Goal: Find specific page/section: Find specific page/section

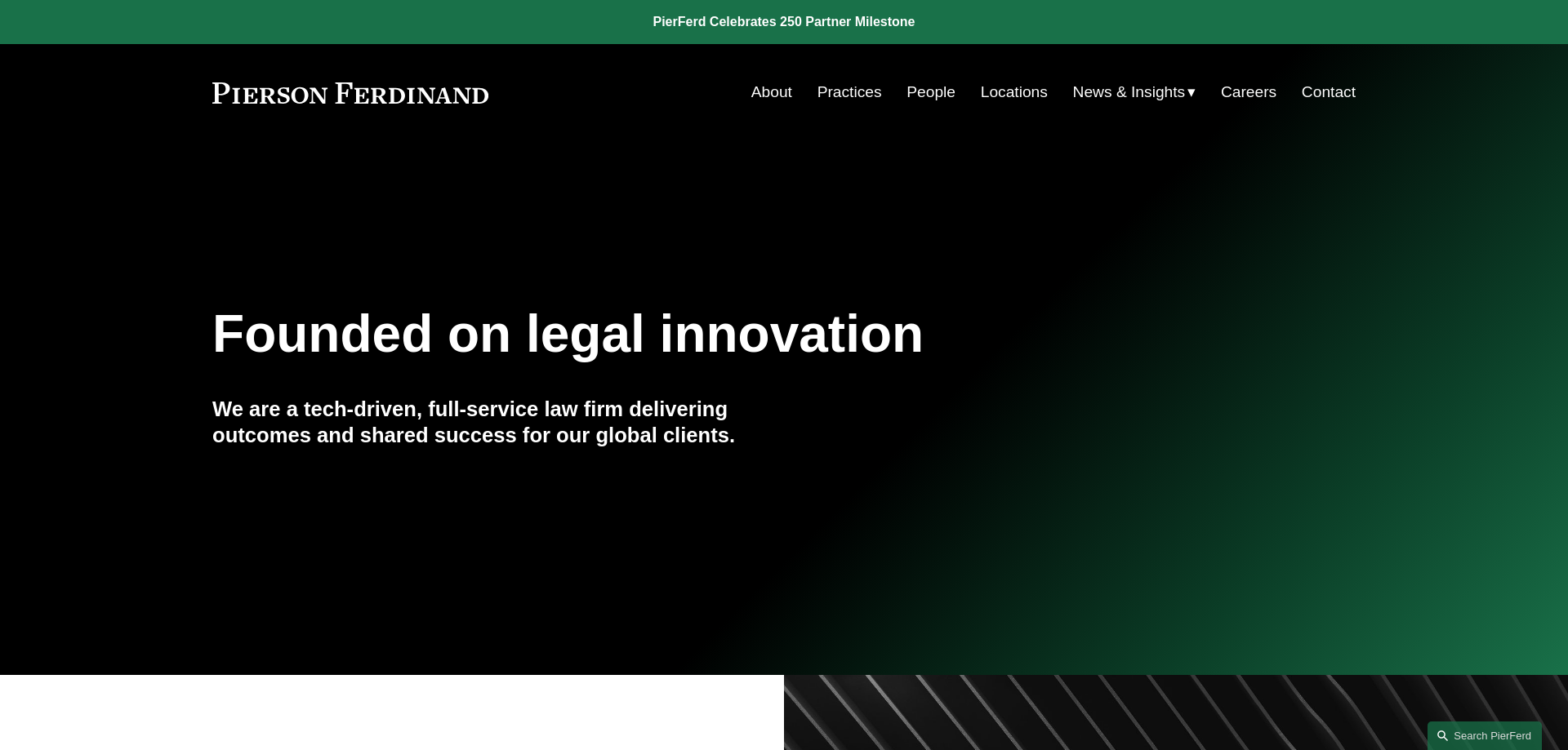
click at [1021, 93] on link "Locations" at bounding box center [1014, 93] width 67 height 31
click at [927, 92] on link "People" at bounding box center [931, 93] width 49 height 31
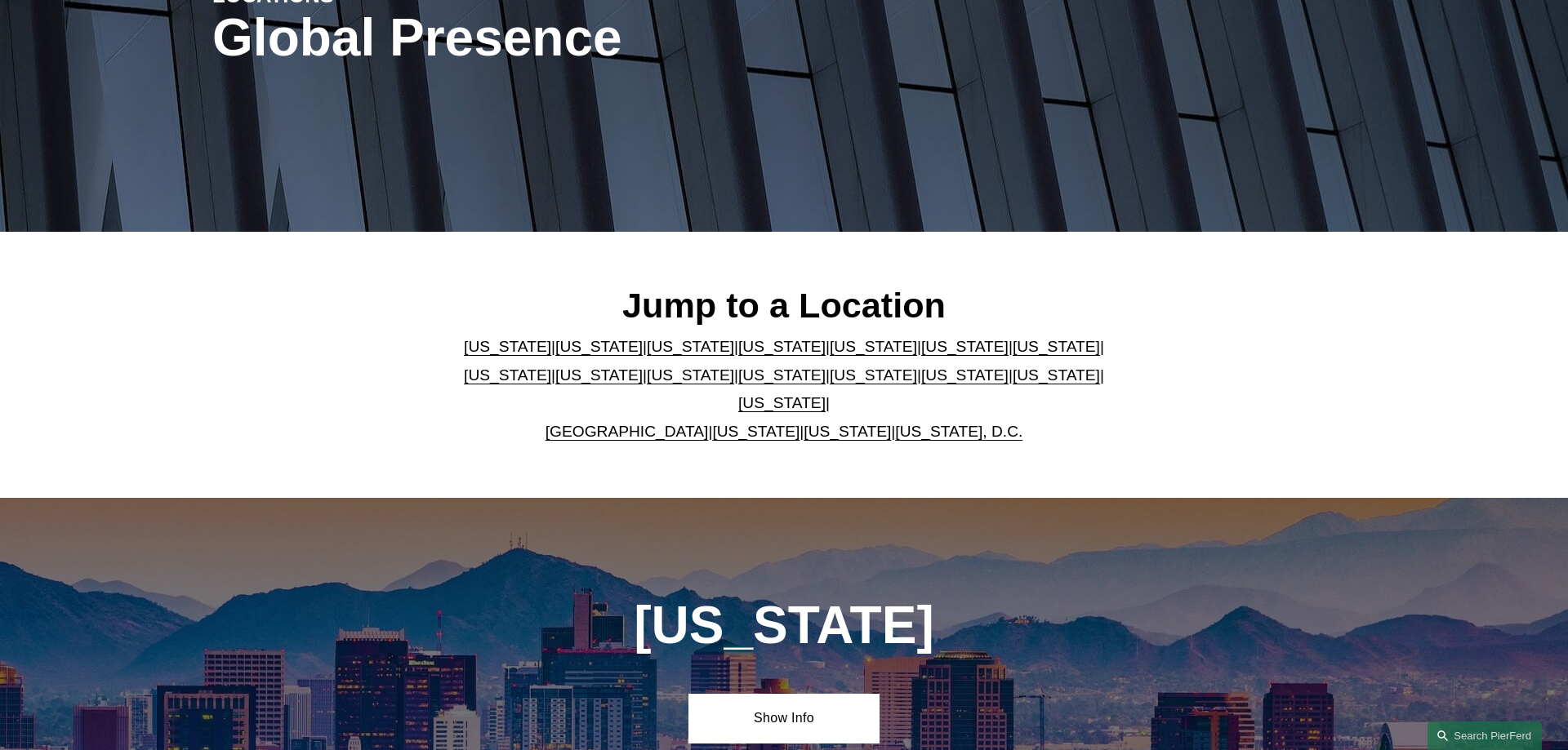
click at [651, 423] on link "United Kingdom" at bounding box center [626, 432] width 163 height 18
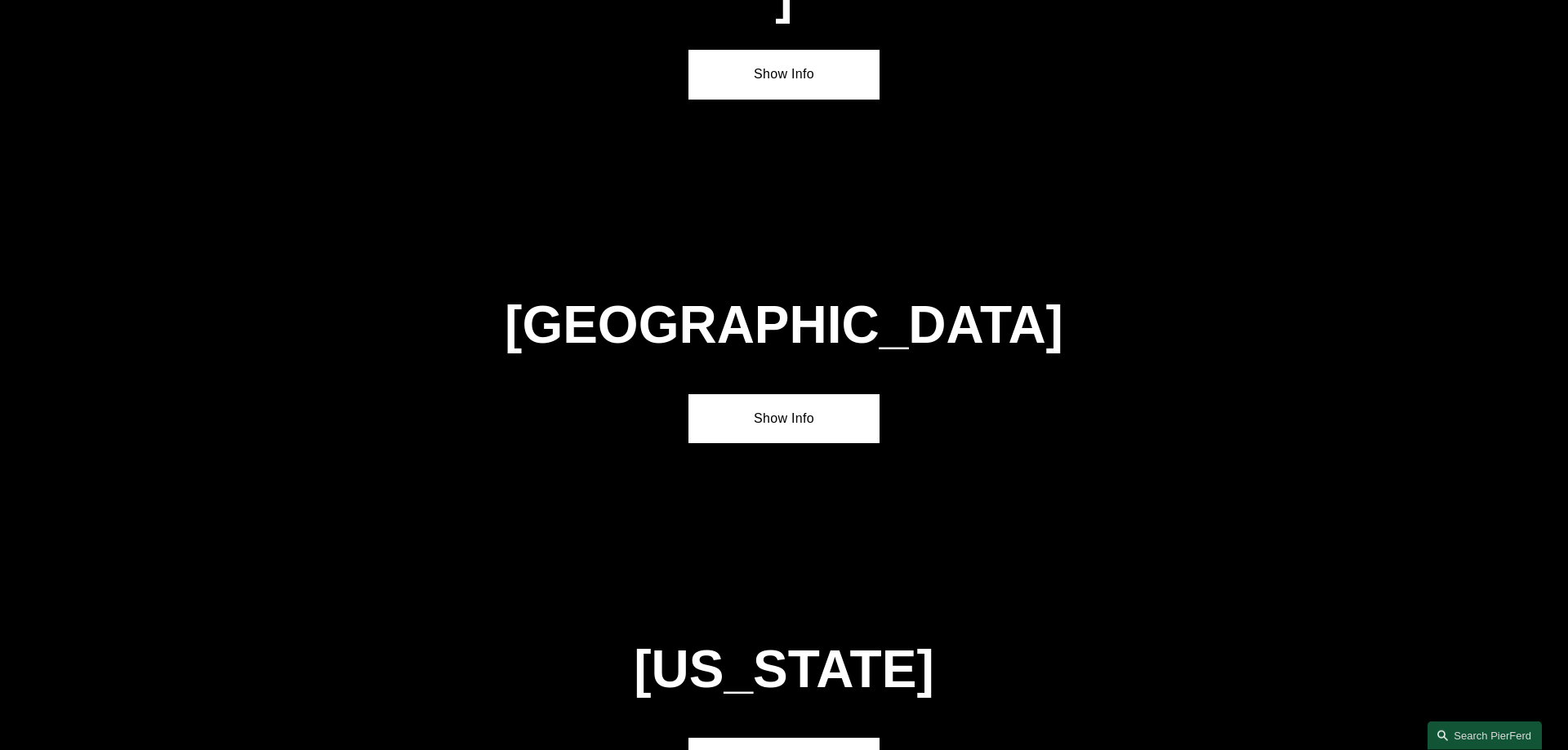
scroll to position [5902, 0]
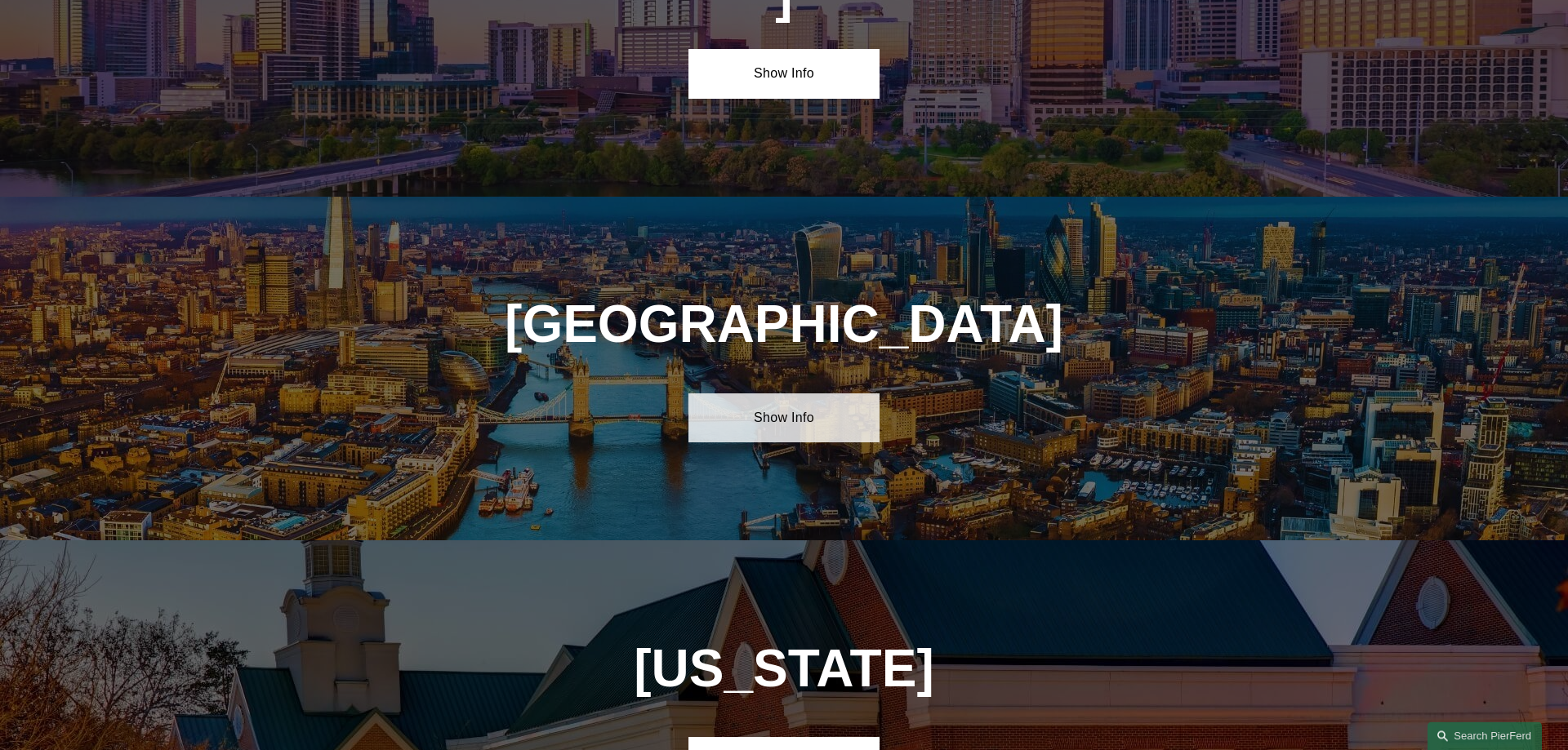
click at [729, 394] on link "Show Info" at bounding box center [784, 418] width 190 height 49
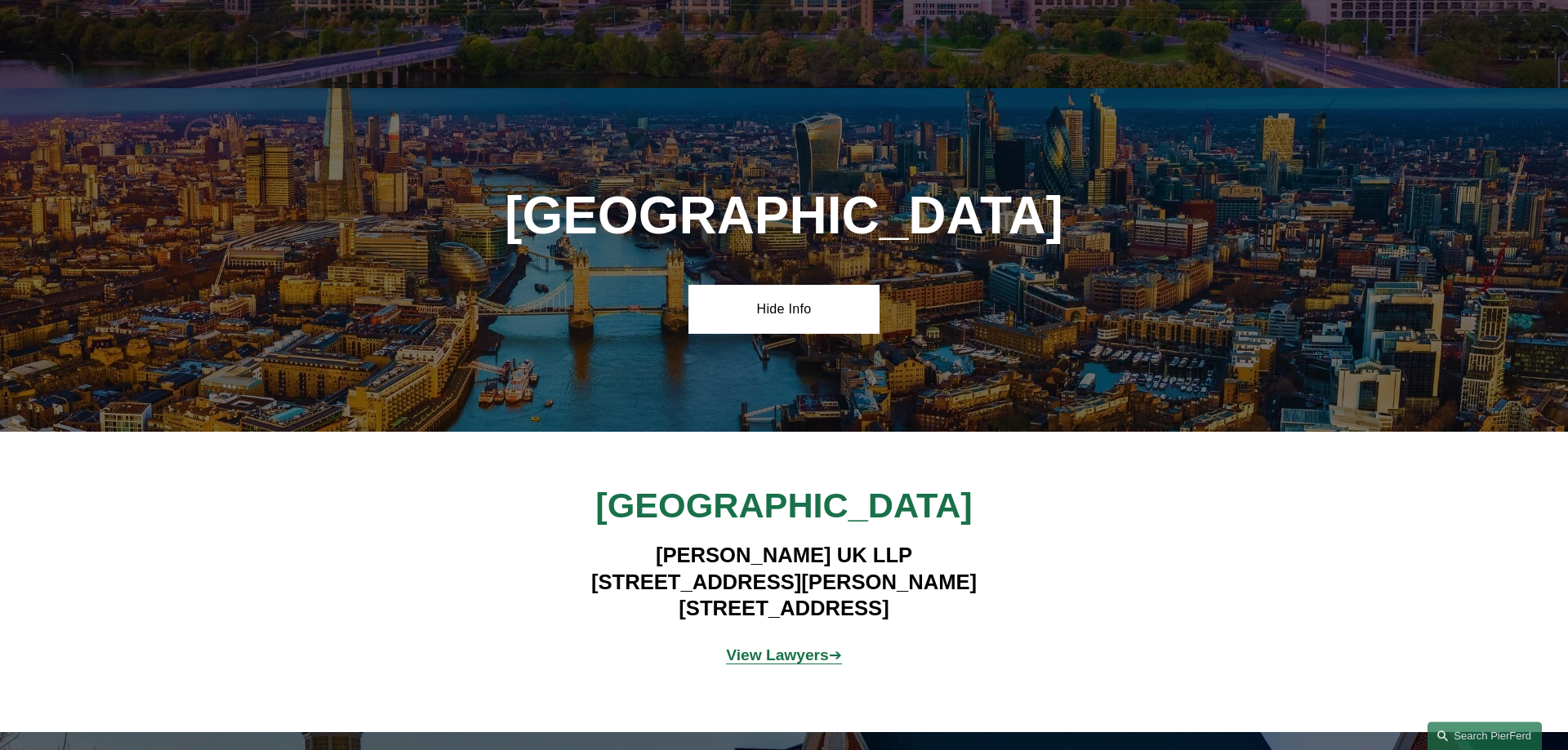
scroll to position [6069, 0]
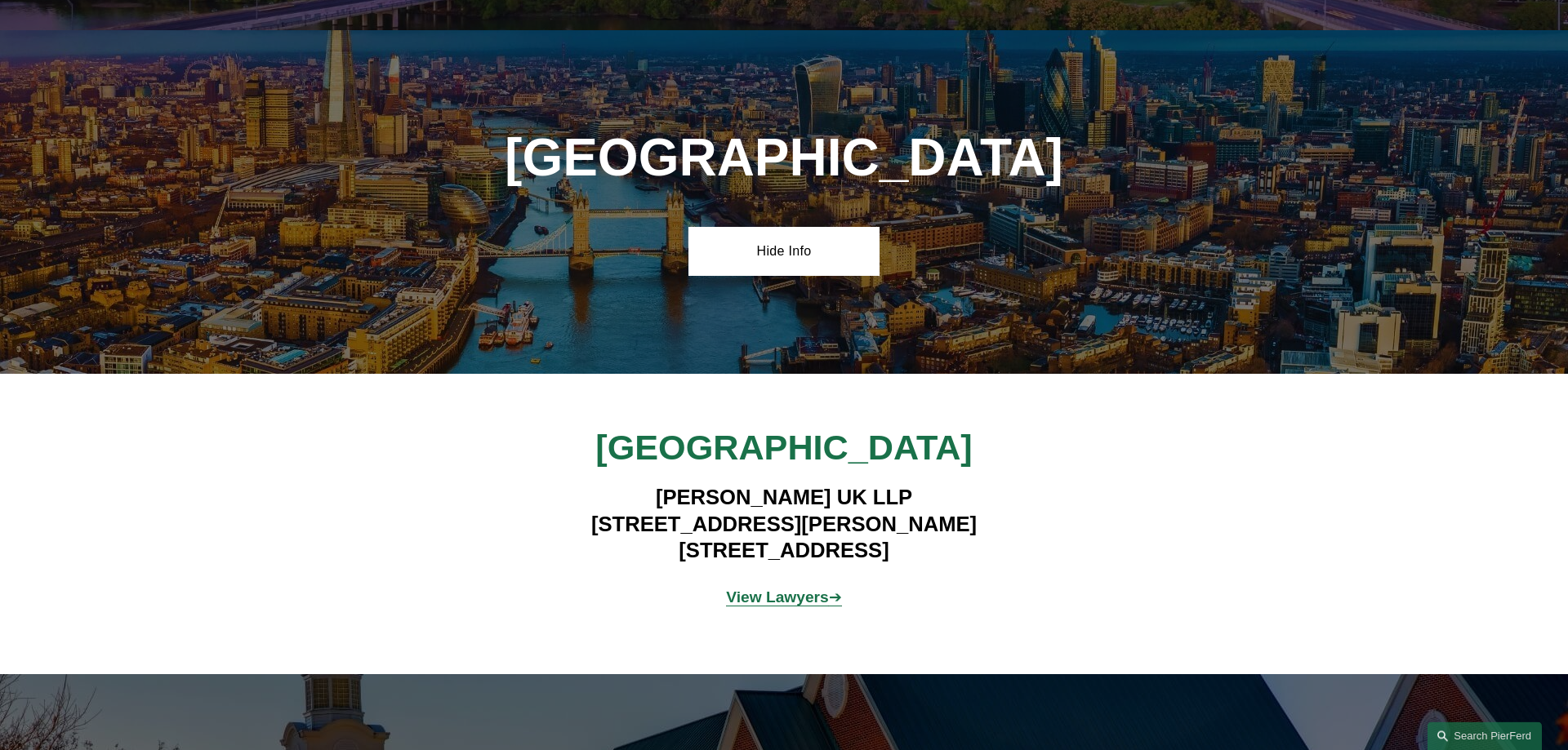
click at [730, 573] on div "View Lawyers ➔" at bounding box center [784, 598] width 382 height 49
click at [733, 589] on strong "View Lawyers" at bounding box center [777, 598] width 102 height 18
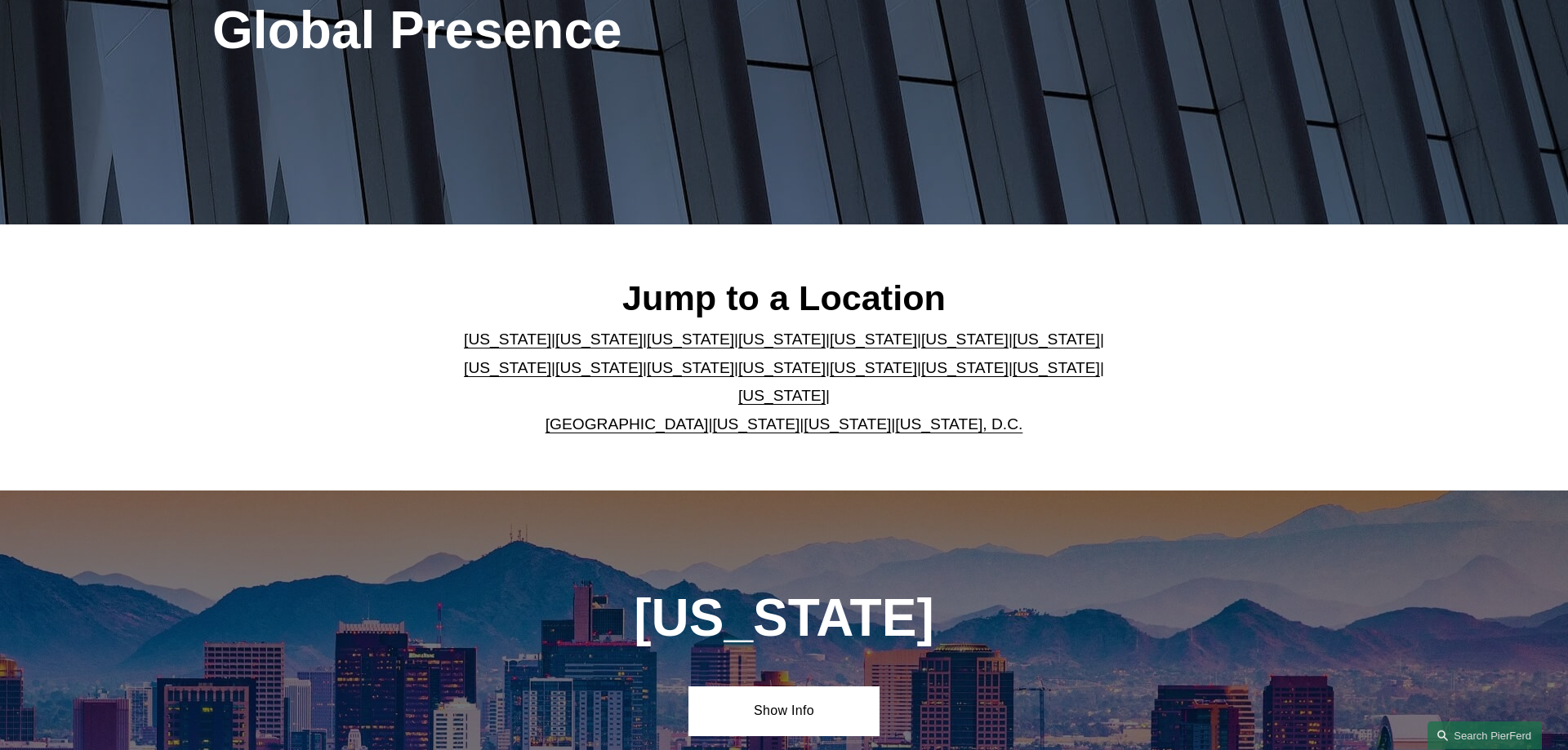
scroll to position [258, 0]
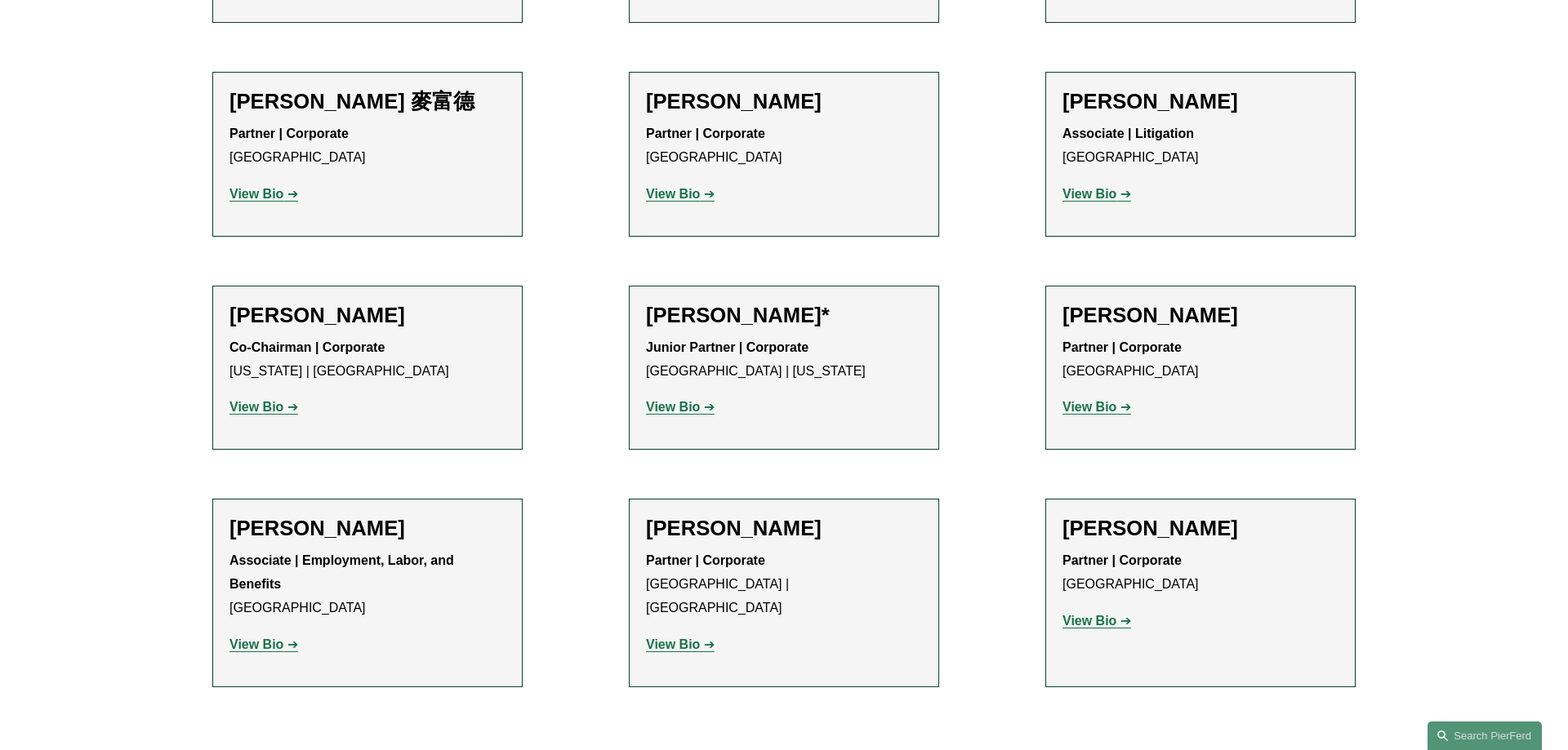
scroll to position [1998, 0]
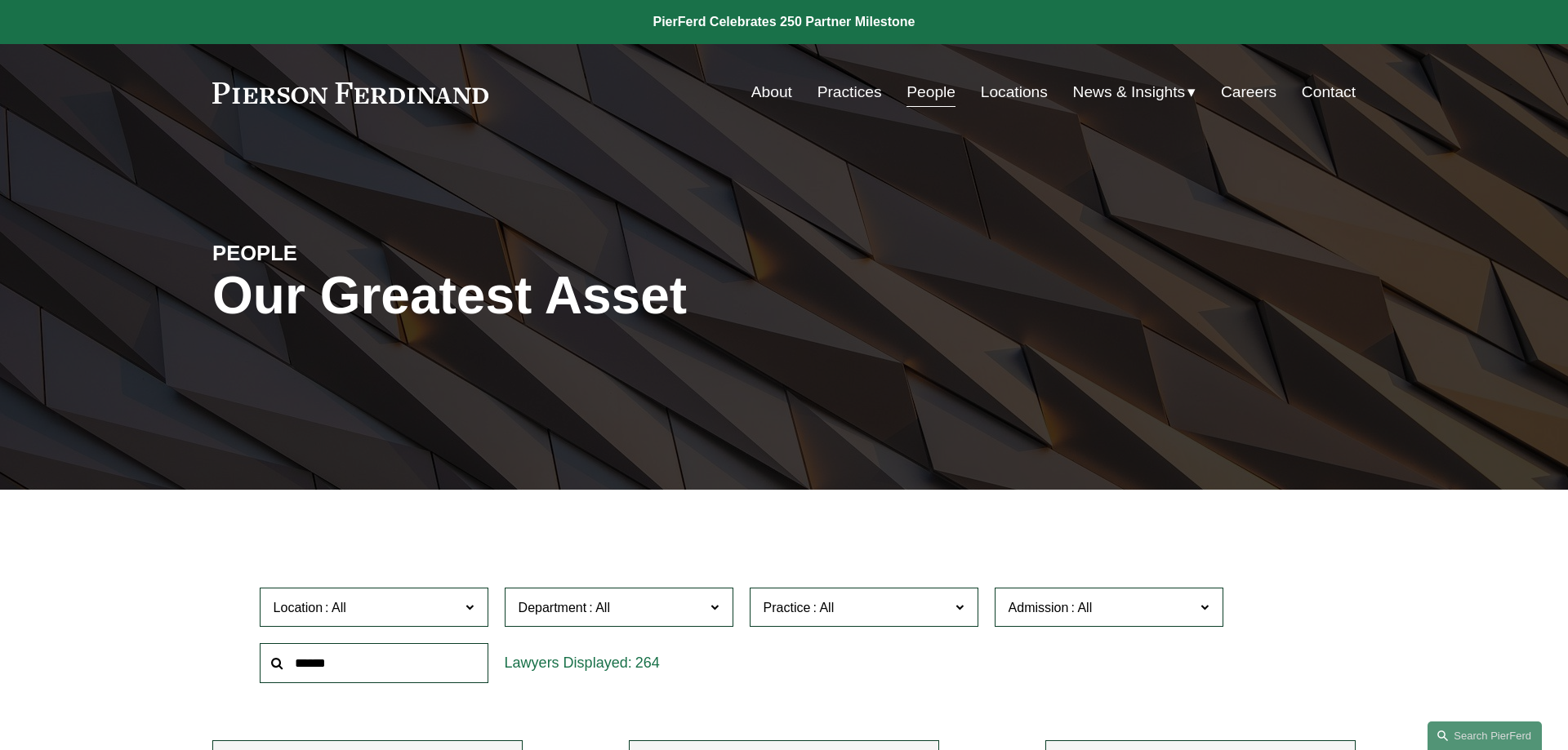
click at [981, 85] on link "Locations" at bounding box center [1014, 93] width 67 height 31
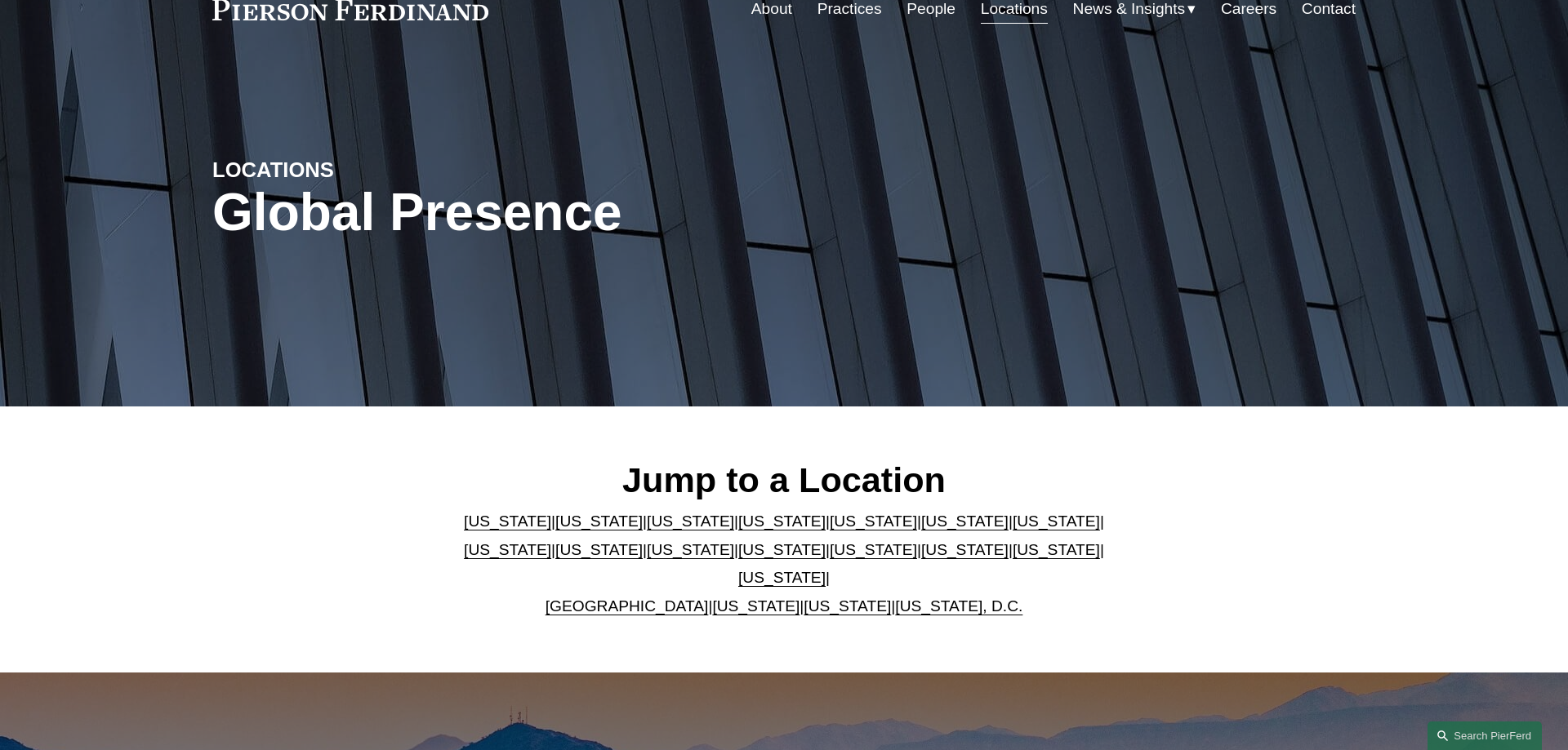
scroll to position [167, 0]
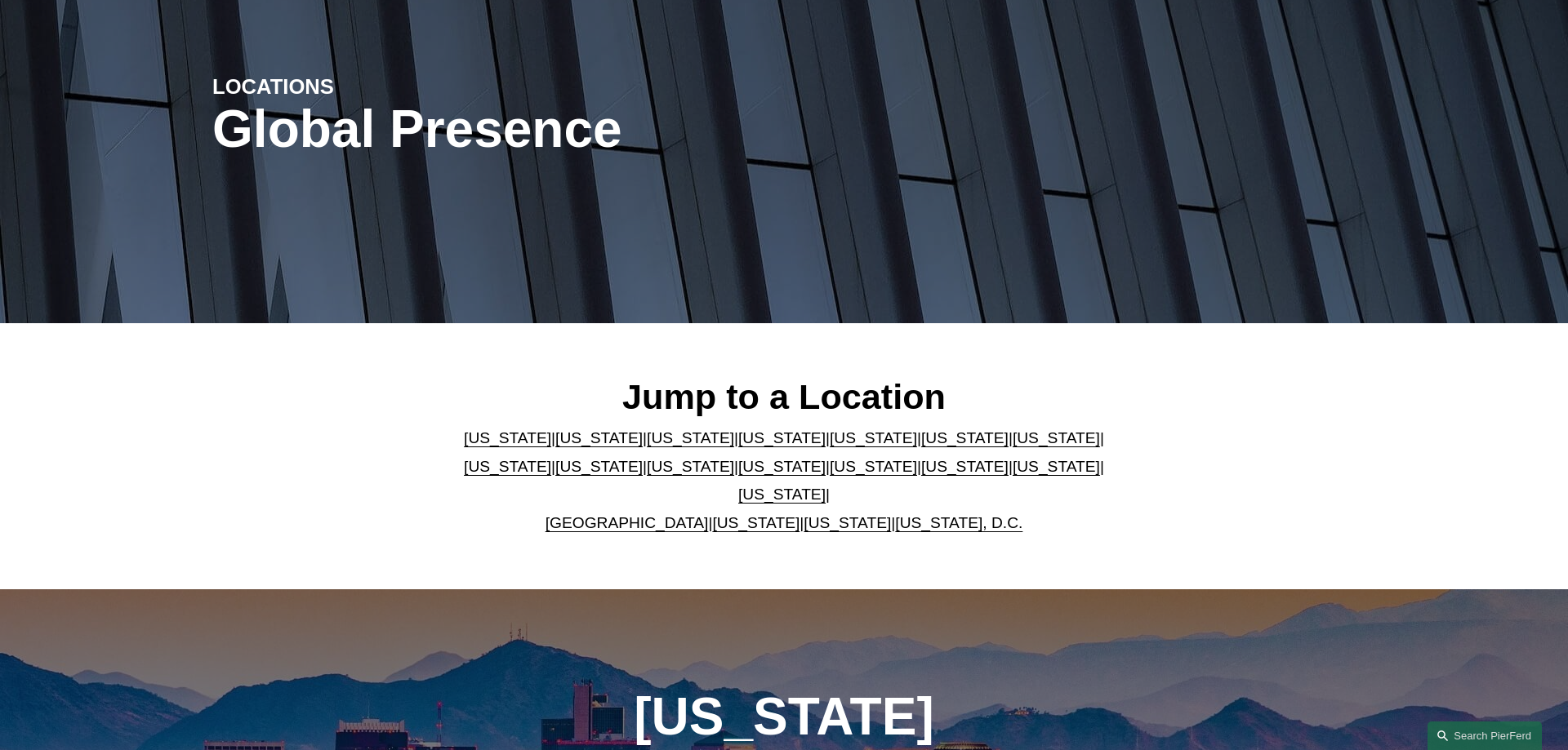
click at [1013, 447] on link "[US_STATE]" at bounding box center [1057, 438] width 88 height 18
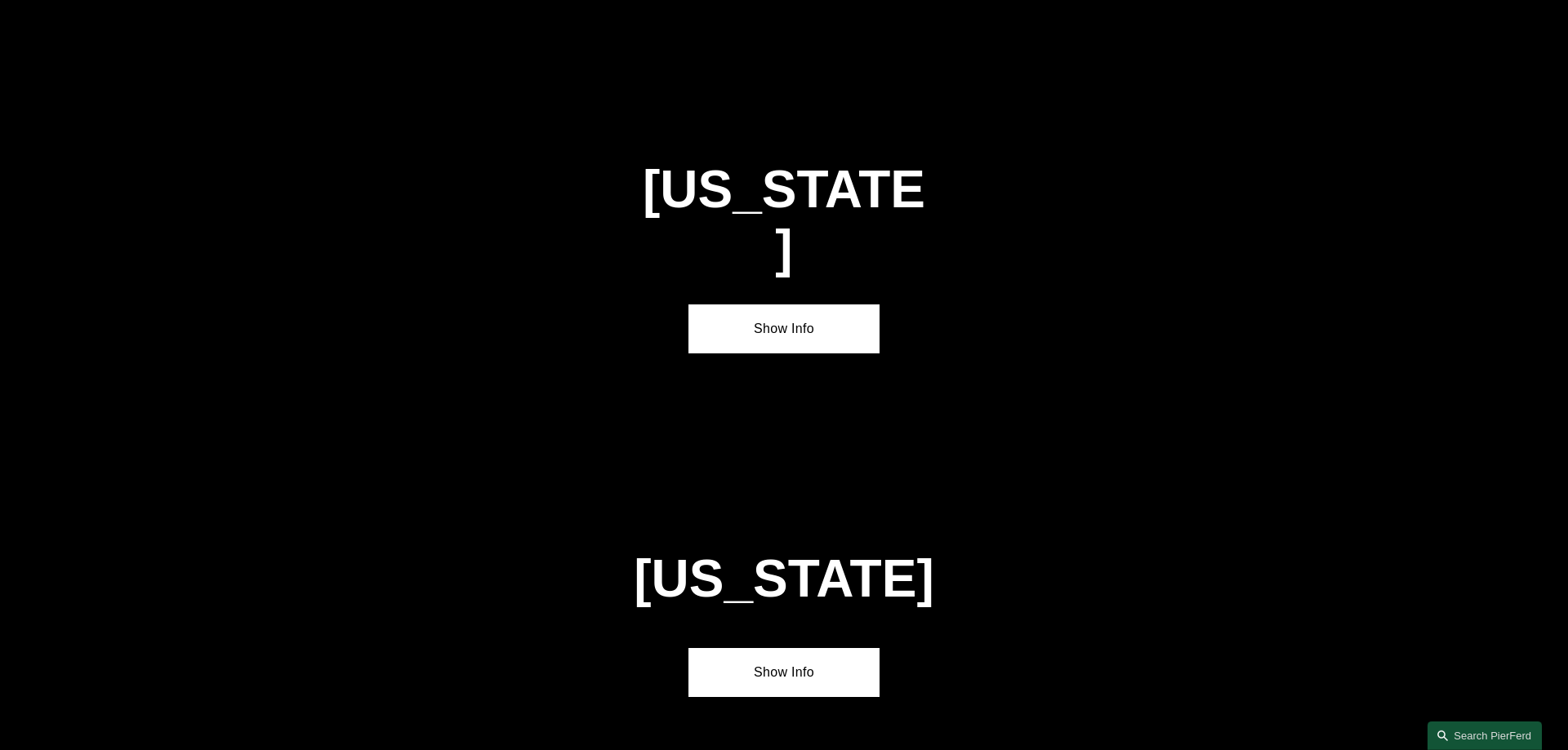
scroll to position [2806, 0]
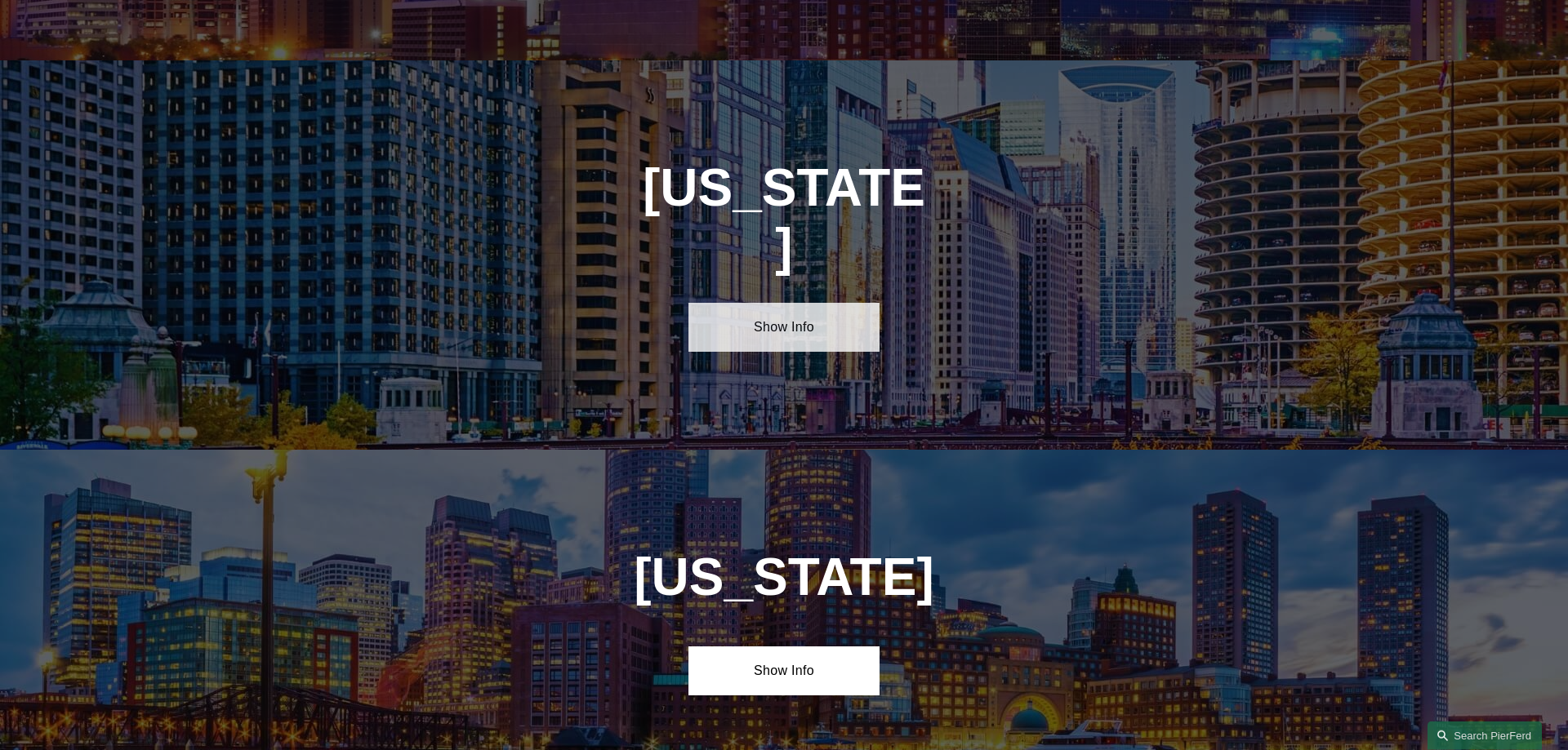
click at [784, 303] on link "Show Info" at bounding box center [784, 328] width 190 height 49
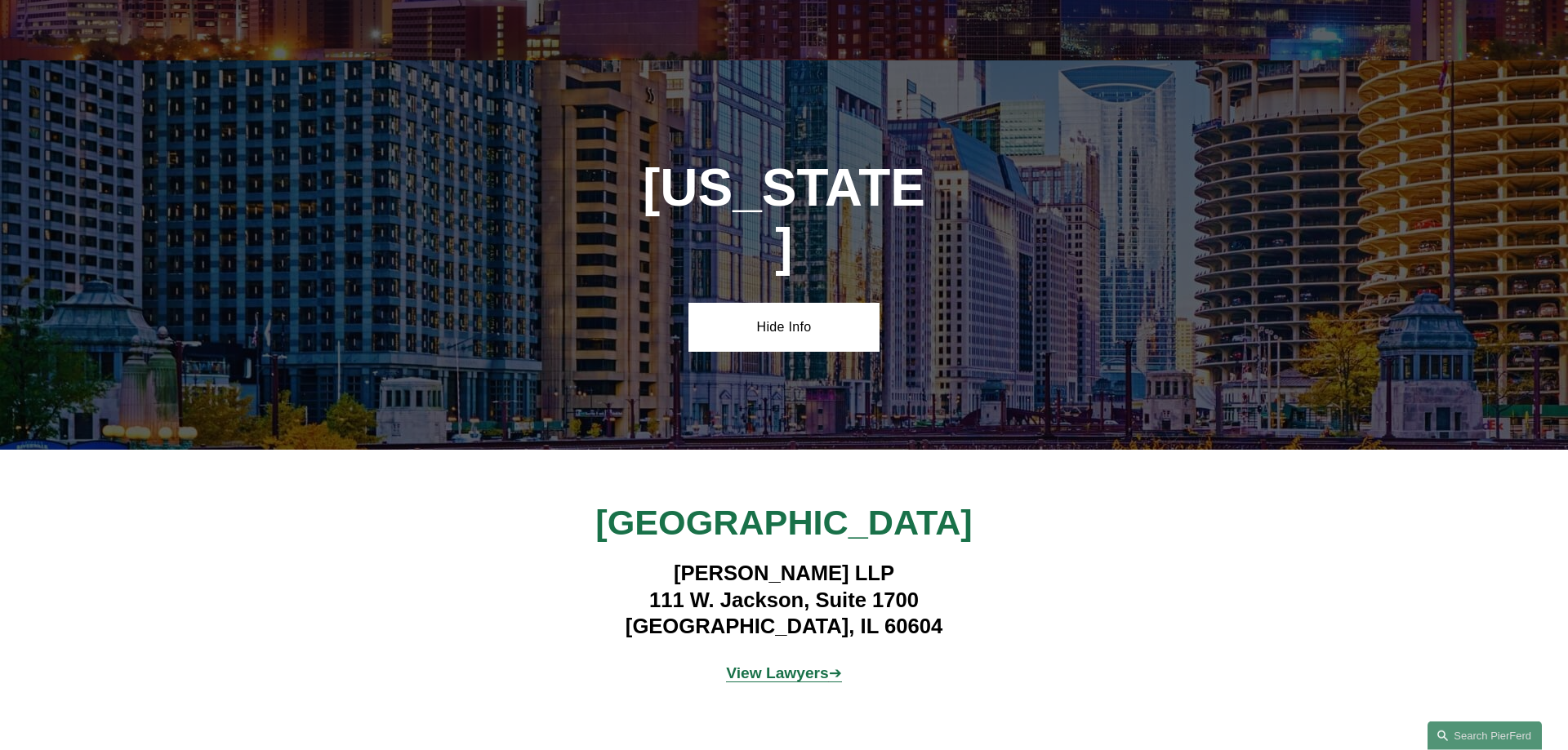
click at [795, 664] on strong "View Lawyers" at bounding box center [777, 673] width 102 height 18
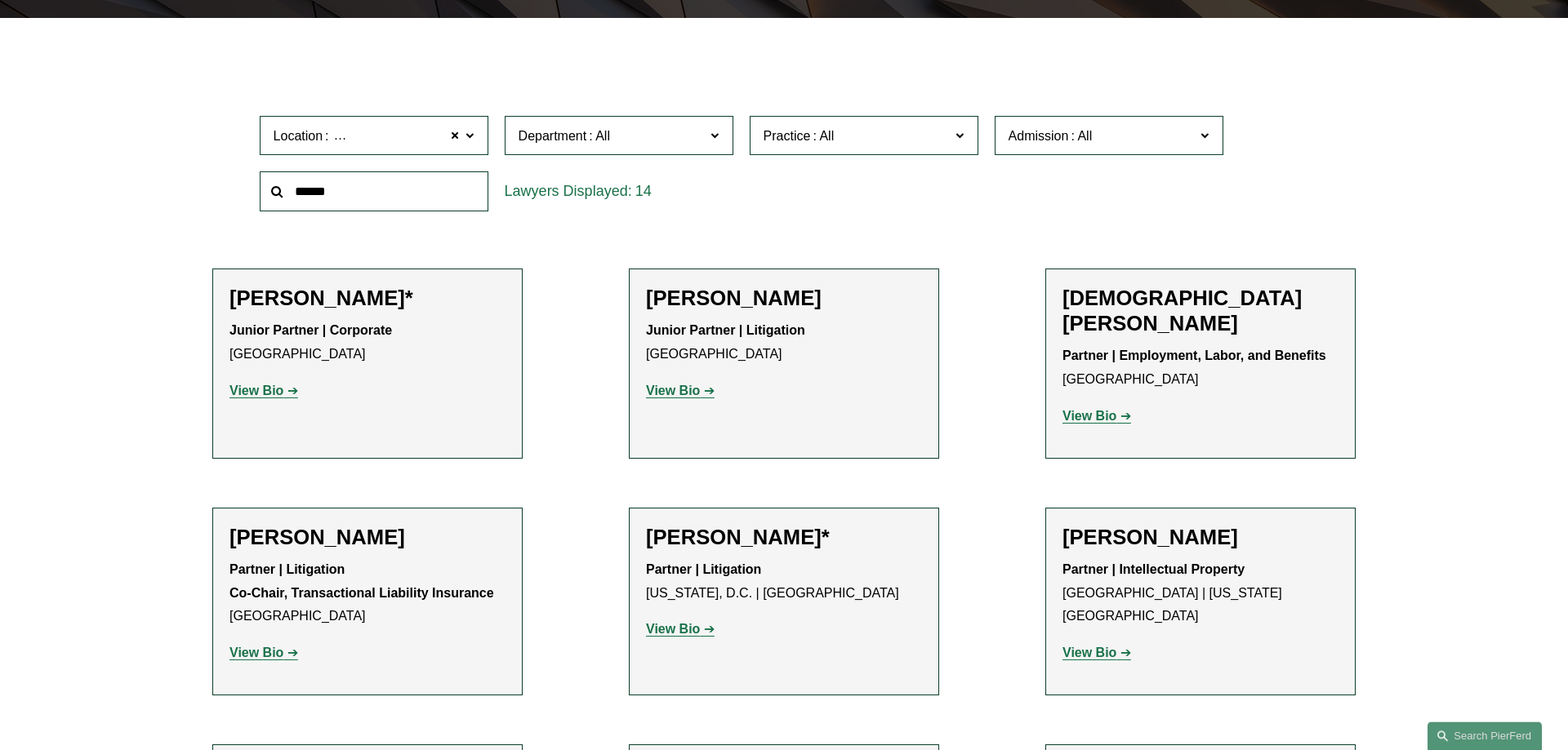
scroll to position [418, 0]
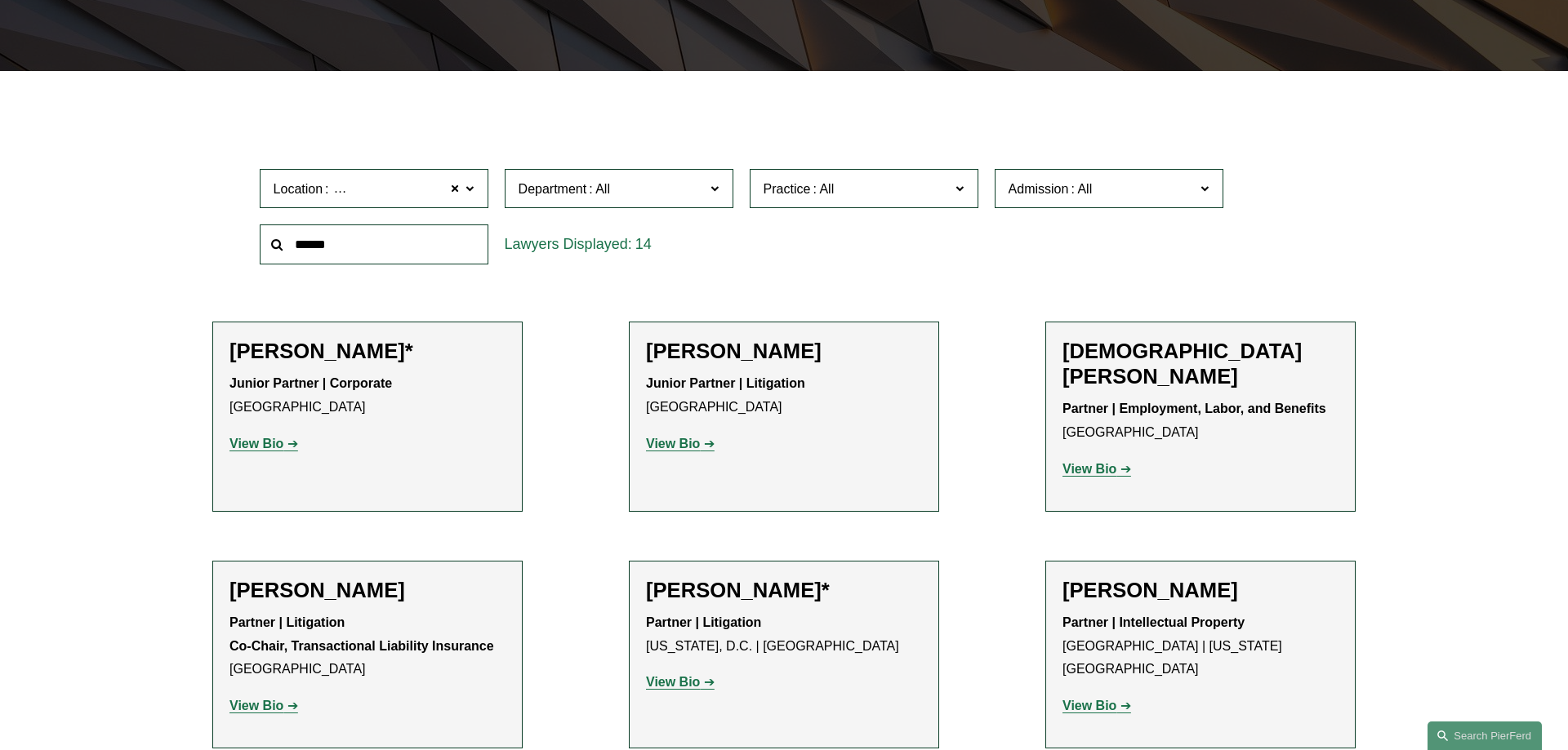
click at [679, 671] on p "View Bio" at bounding box center [784, 683] width 276 height 23
click at [680, 675] on strong "View Bio" at bounding box center [672, 682] width 54 height 14
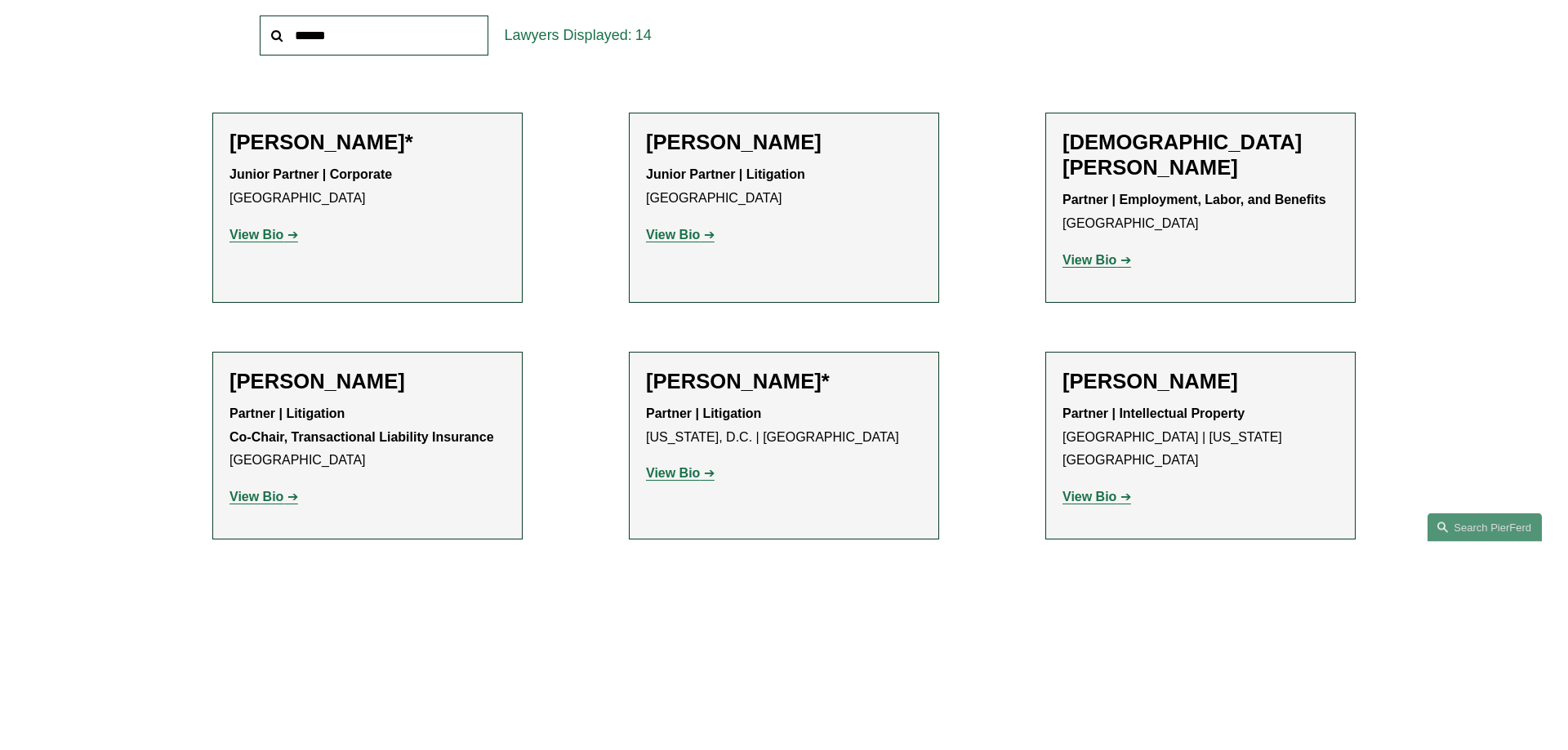
click at [1121, 699] on link "View Bio" at bounding box center [1097, 706] width 68 height 14
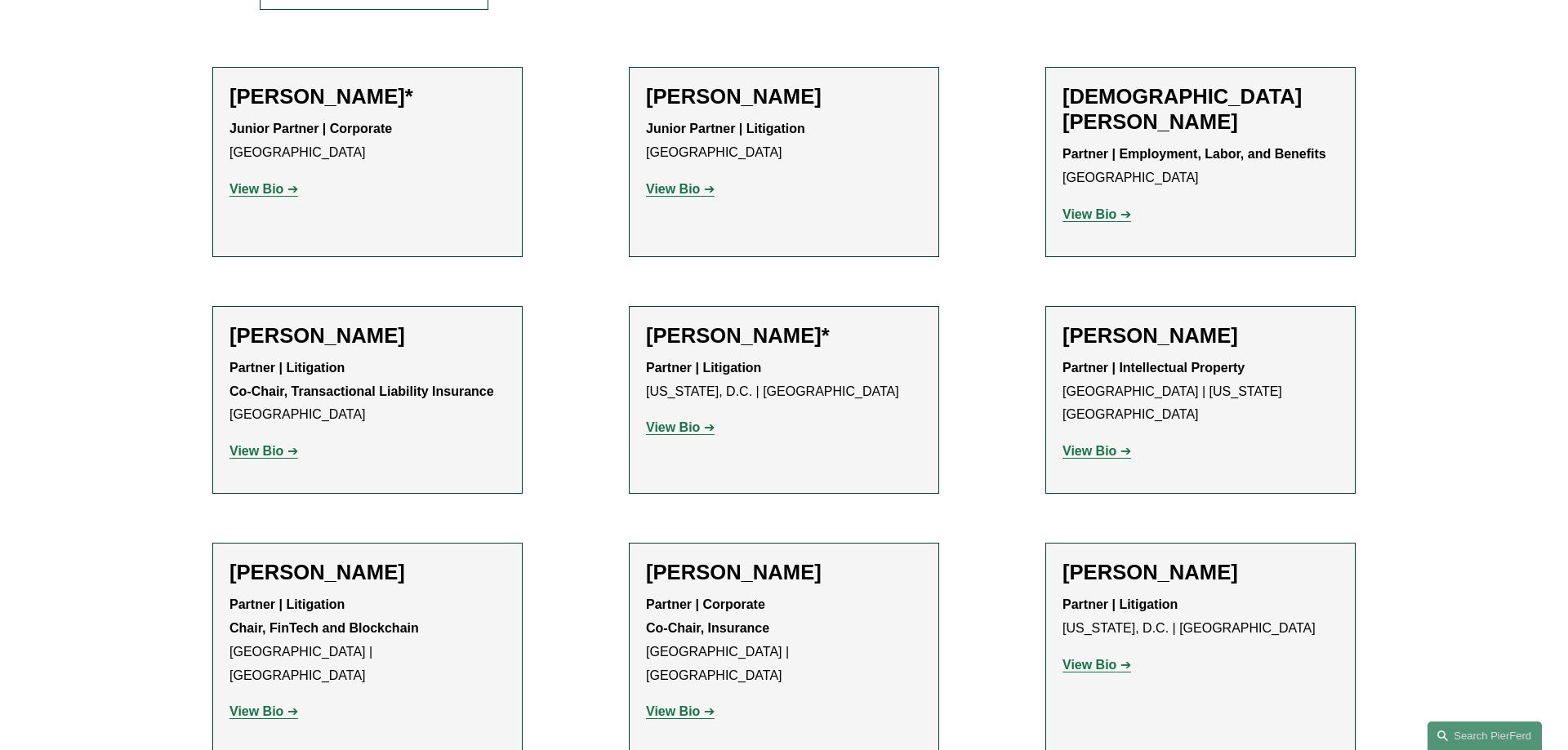
scroll to position [711, 0]
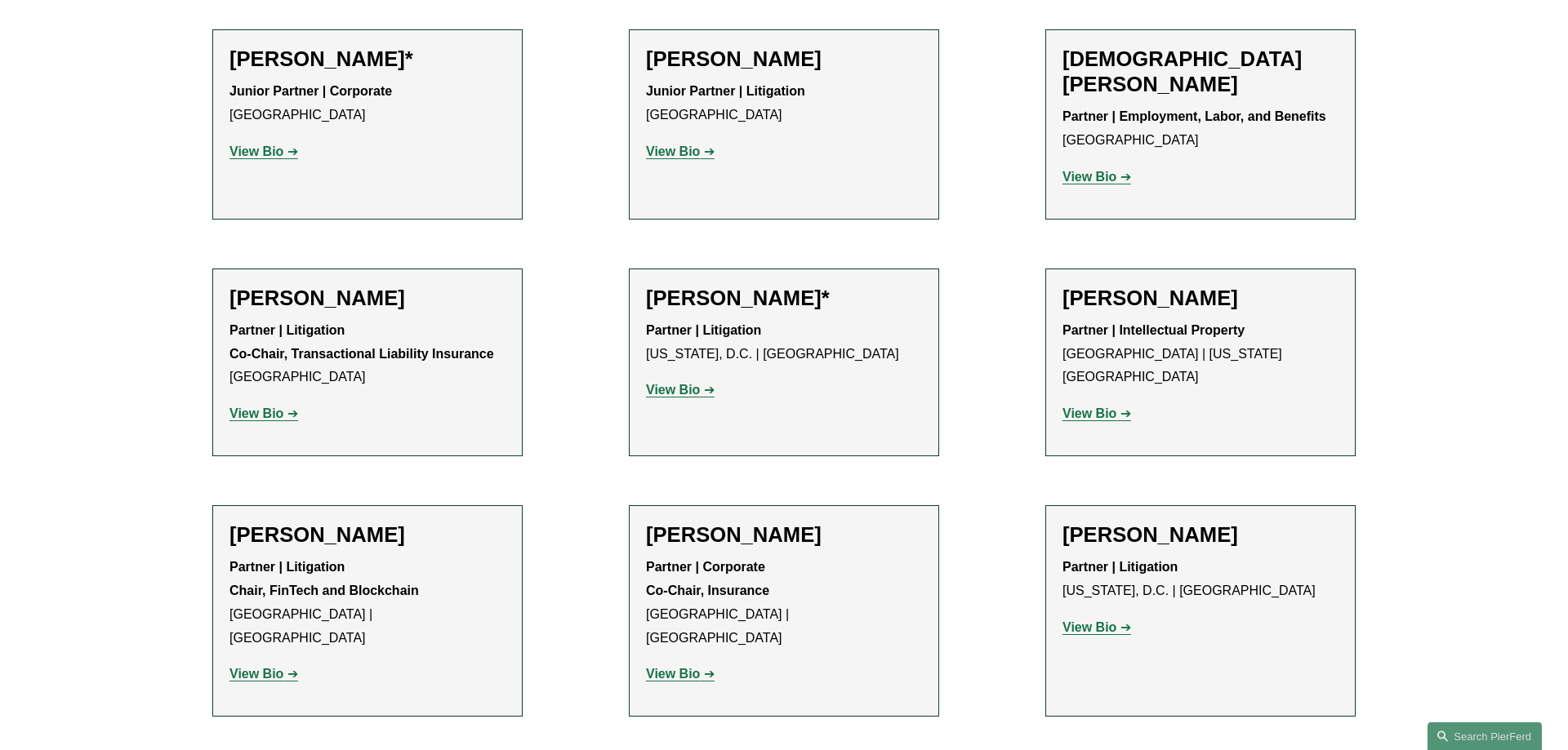
click at [273, 667] on strong "View Bio" at bounding box center [256, 674] width 54 height 14
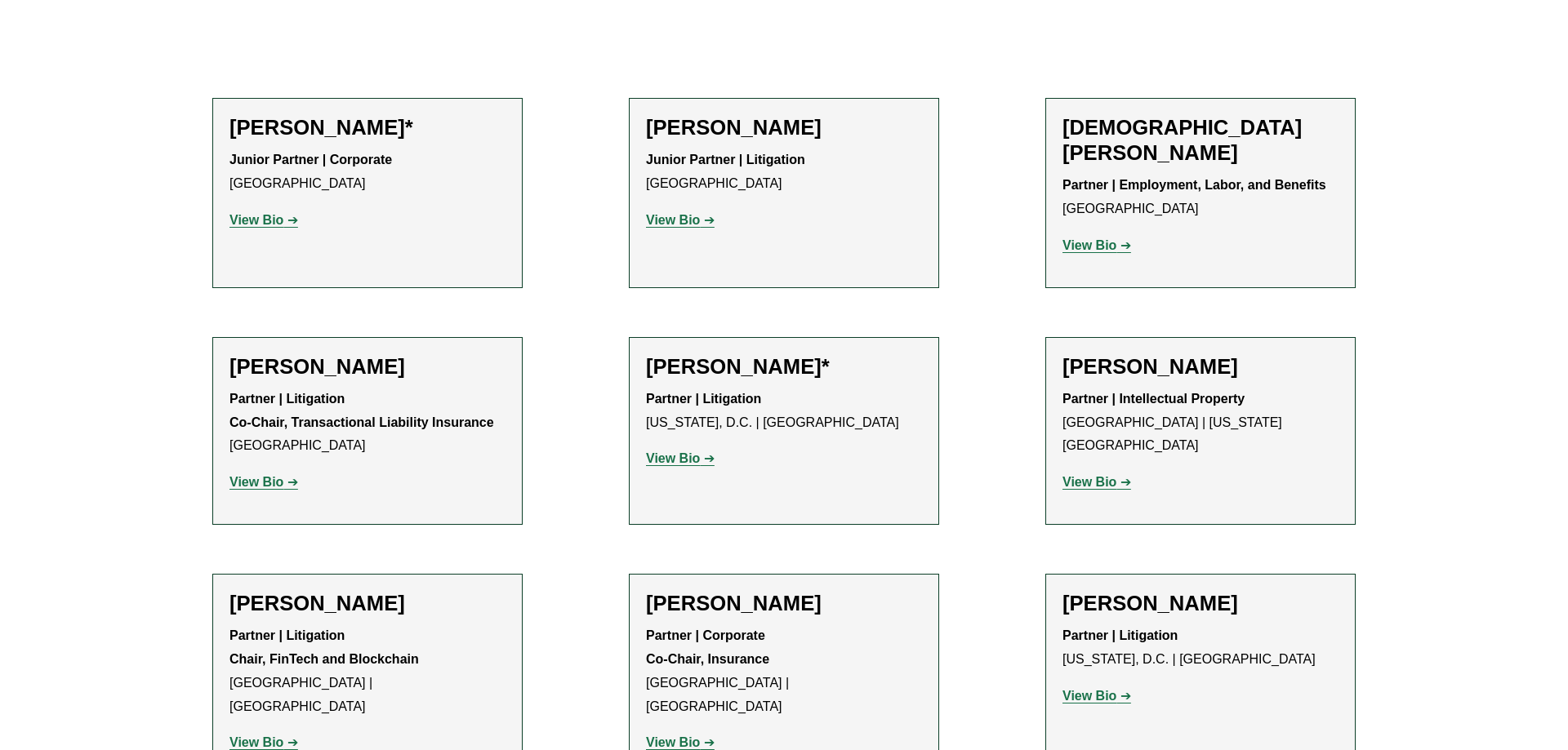
scroll to position [643, 0]
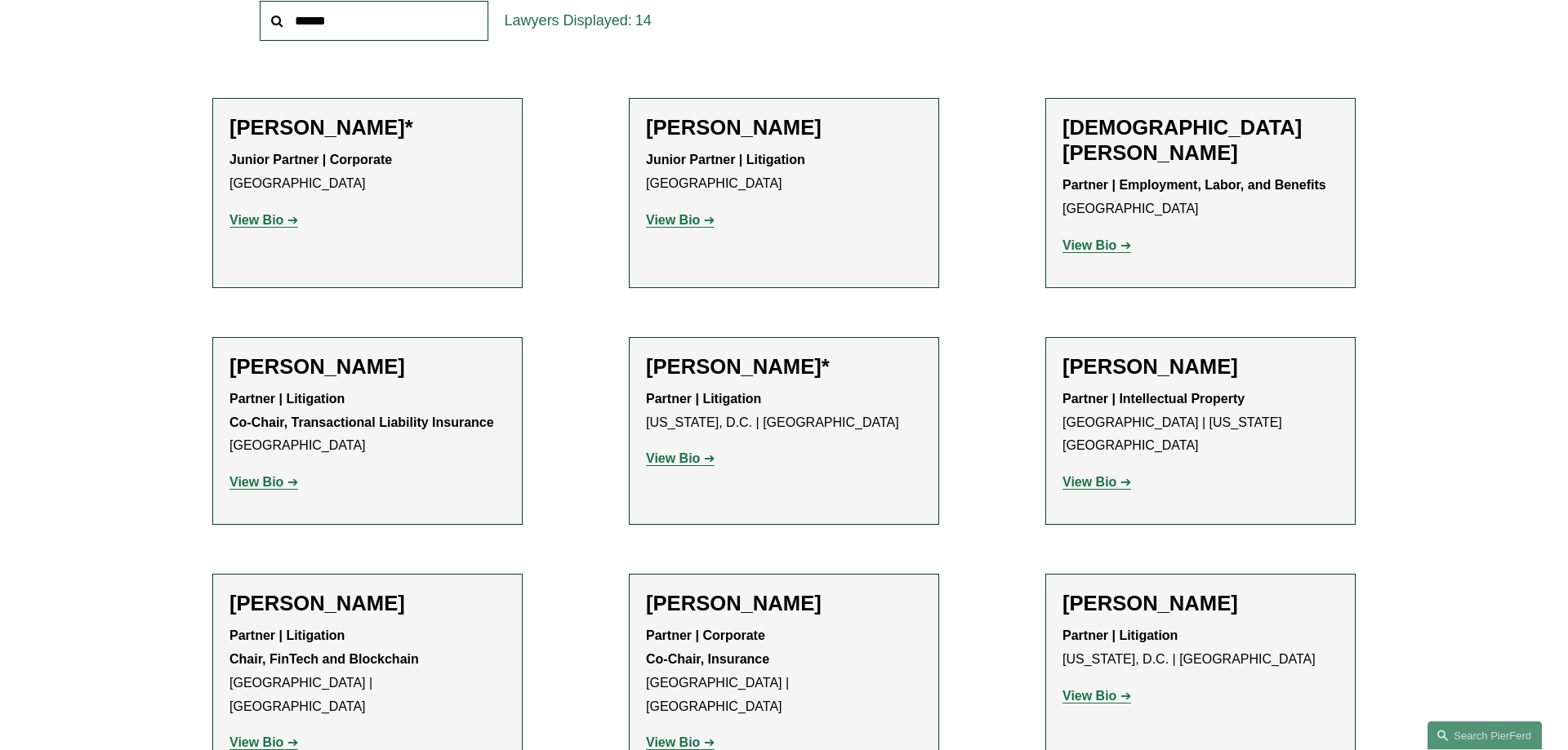
click at [278, 220] on strong "View Bio" at bounding box center [256, 220] width 54 height 14
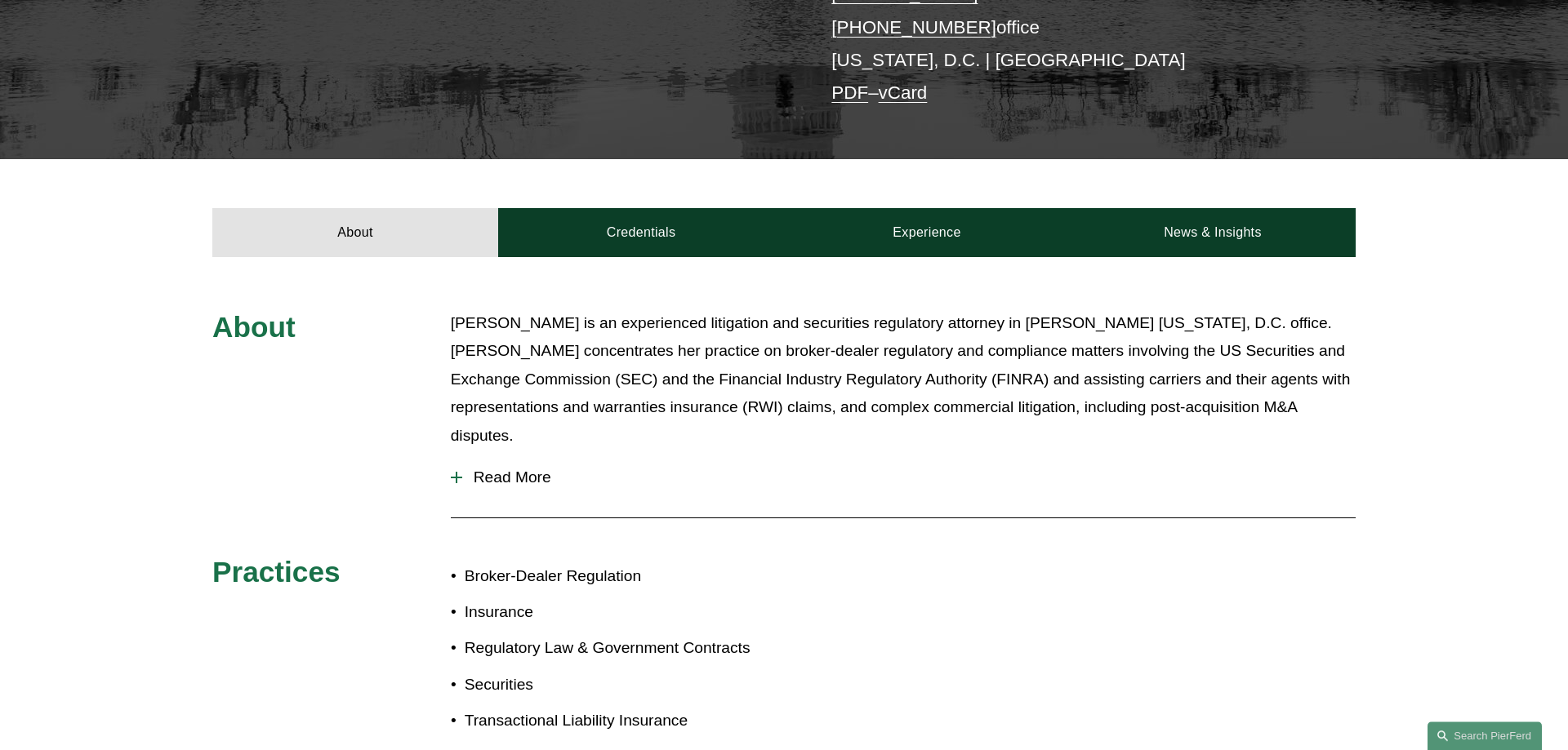
scroll to position [416, 0]
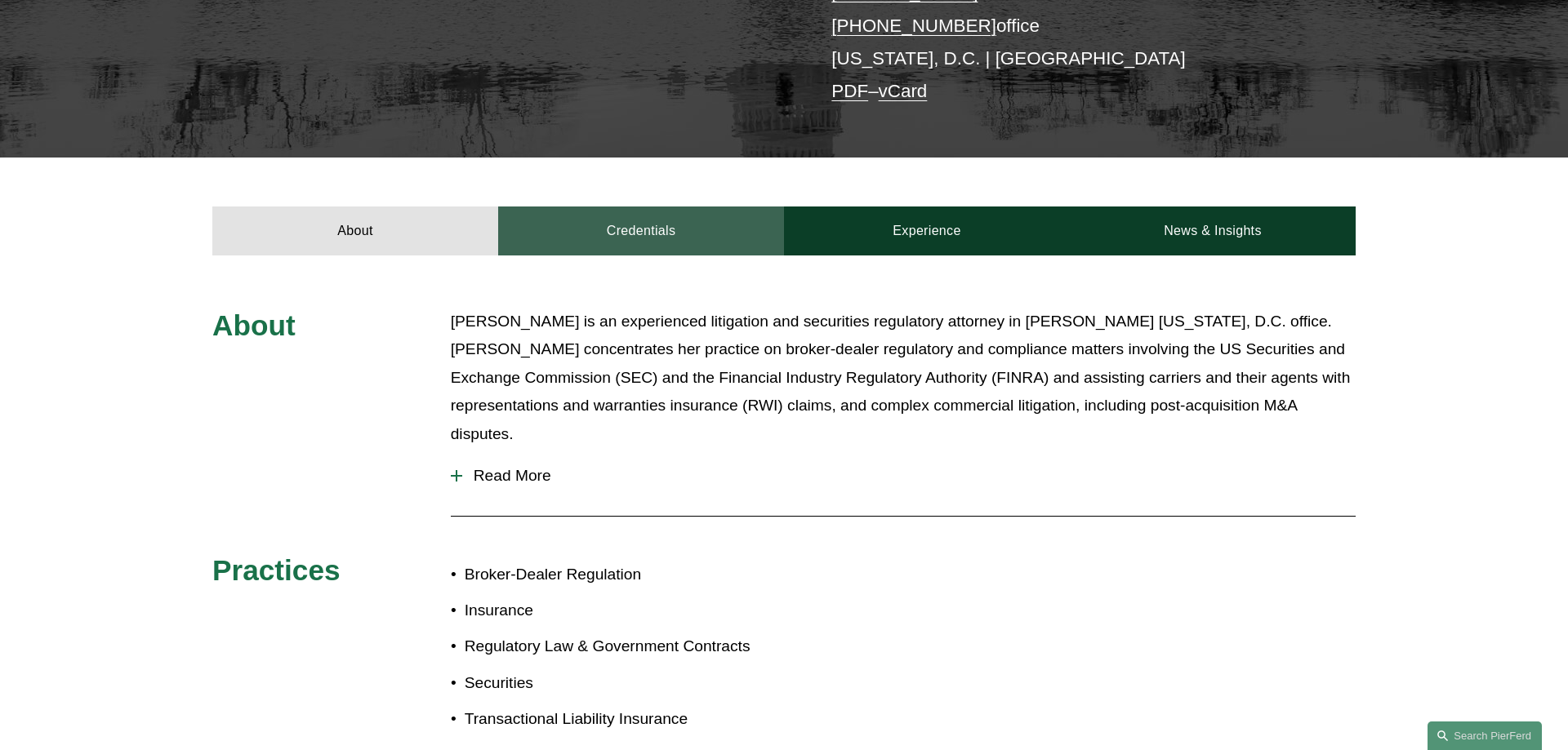
click at [681, 216] on link "Credentials" at bounding box center [641, 231] width 286 height 49
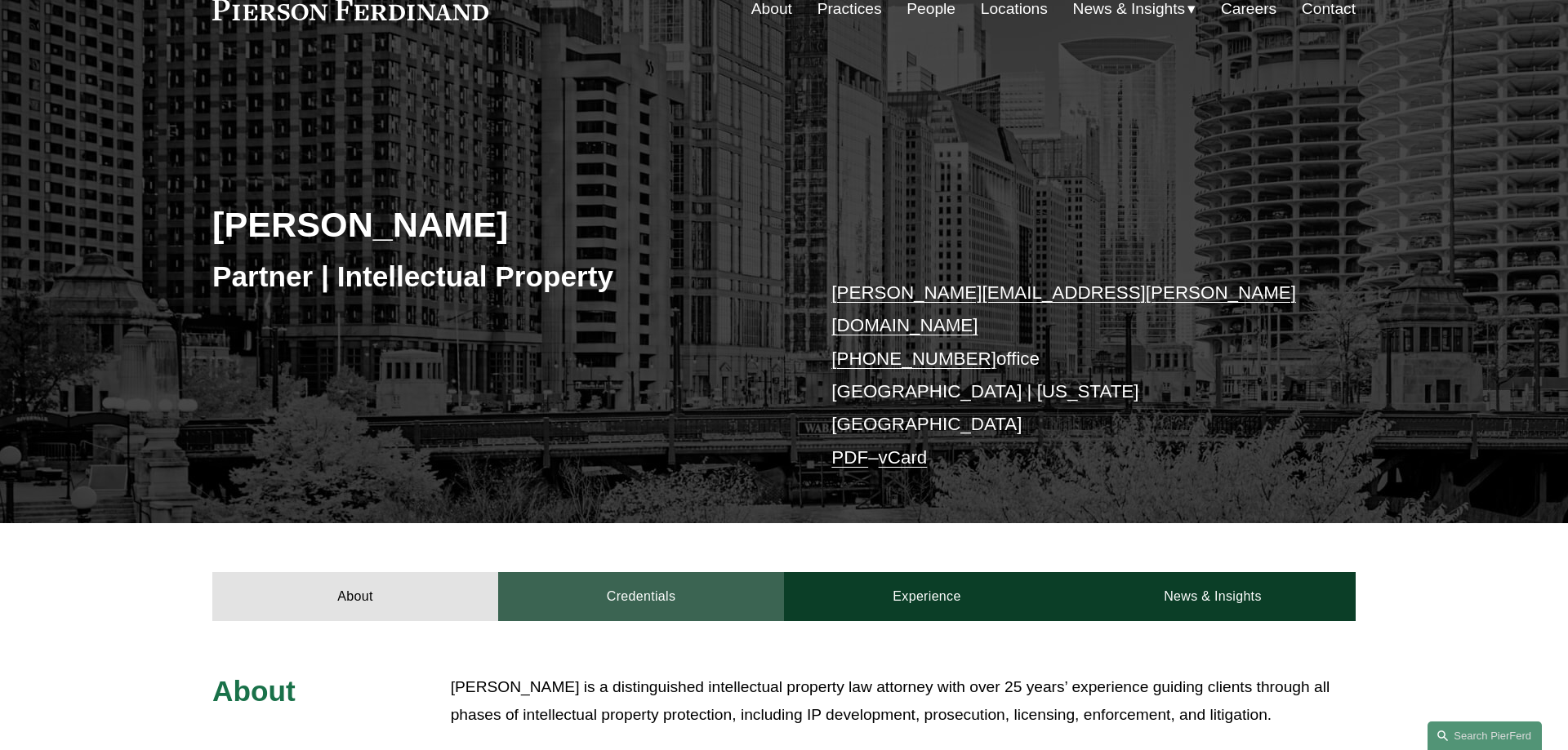
click at [703, 572] on link "Credentials" at bounding box center [641, 597] width 286 height 49
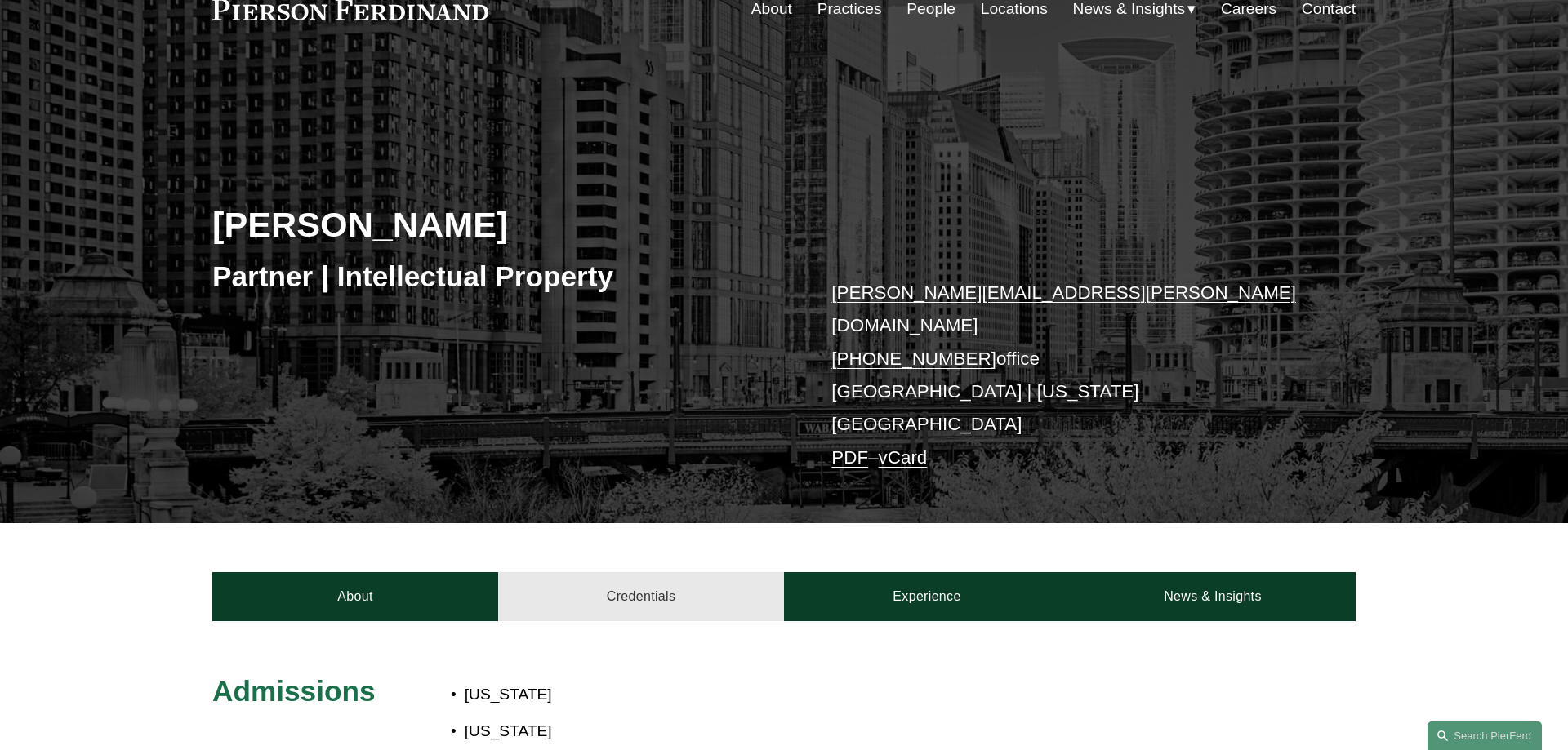
scroll to position [416, 0]
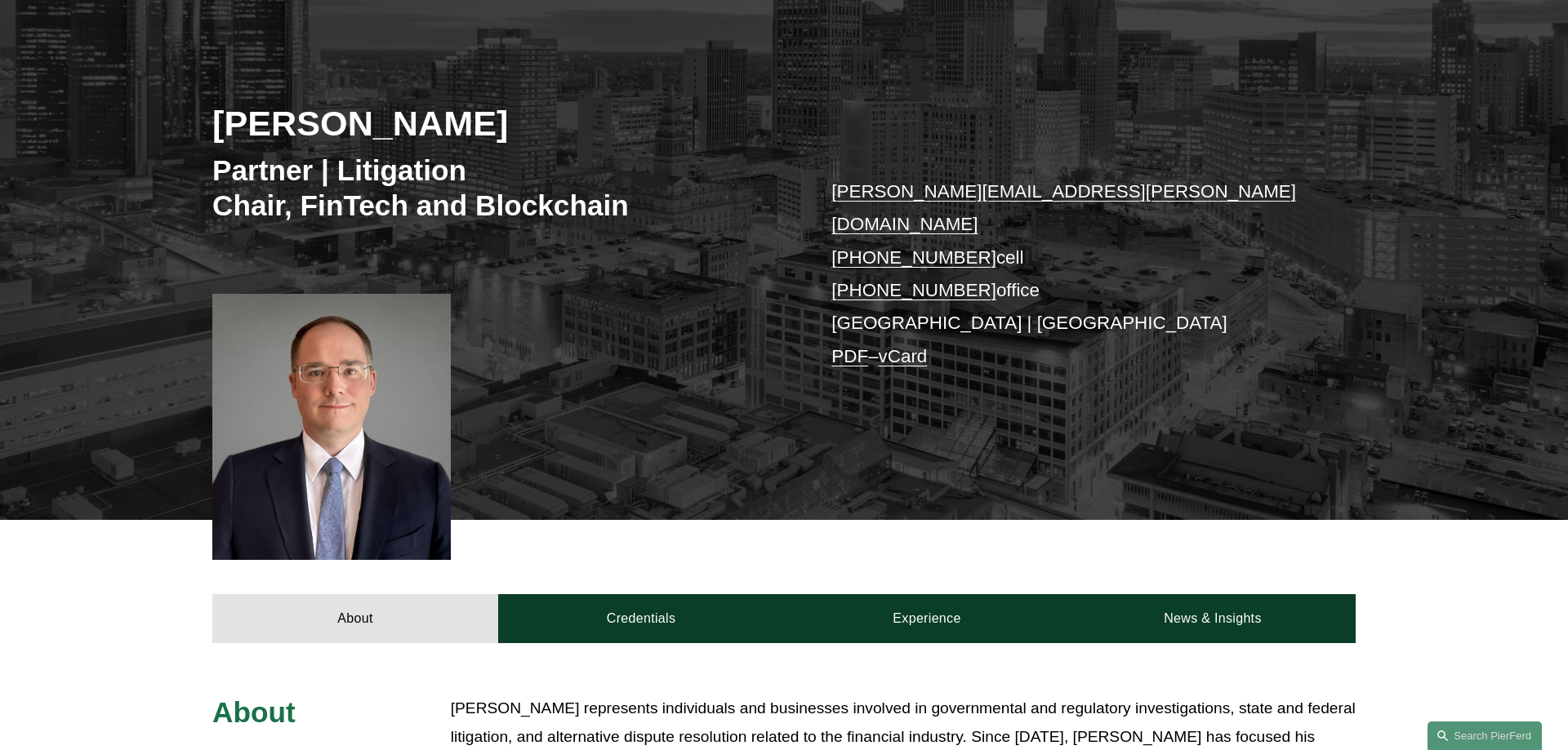
scroll to position [250, 0]
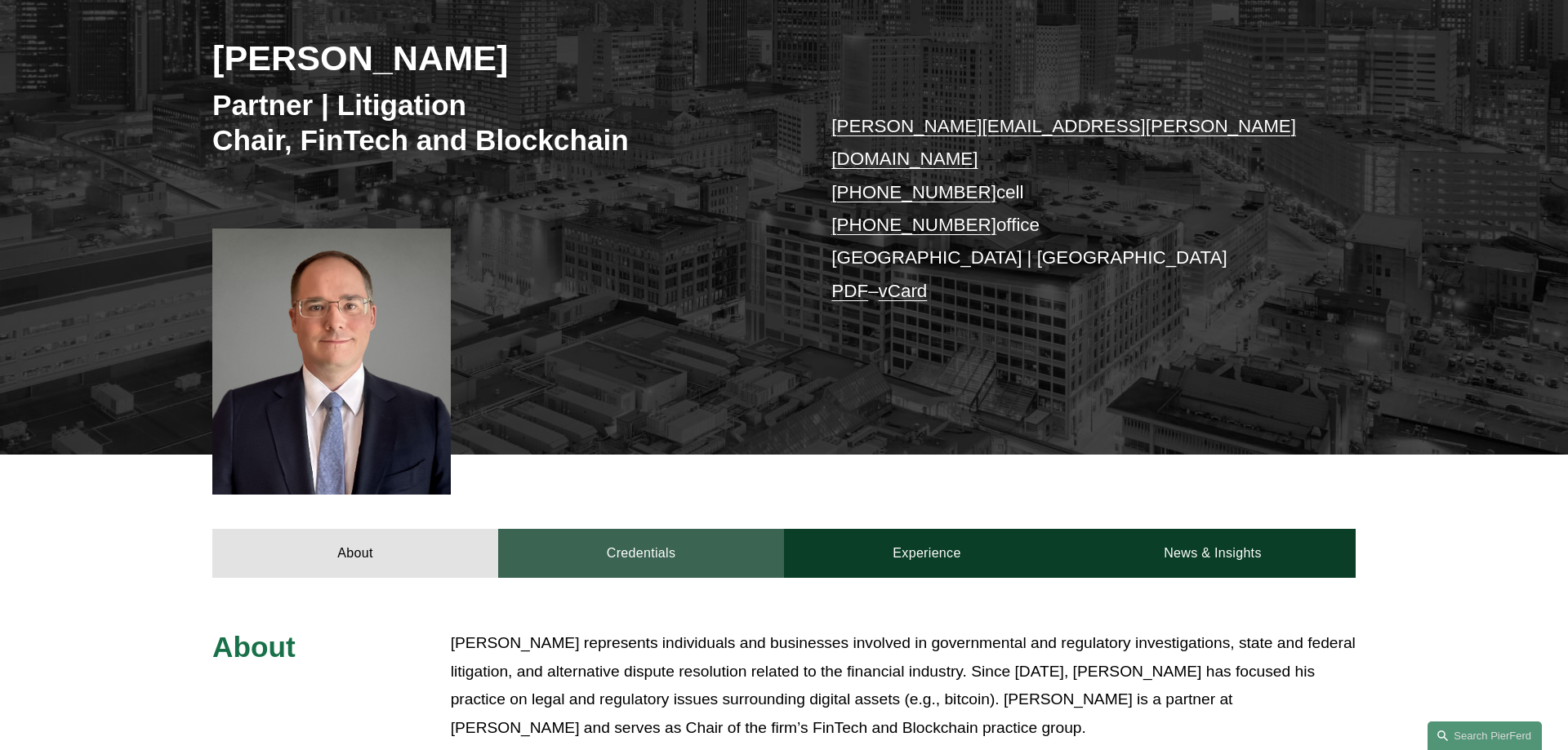
click at [610, 529] on link "Credentials" at bounding box center [641, 553] width 286 height 49
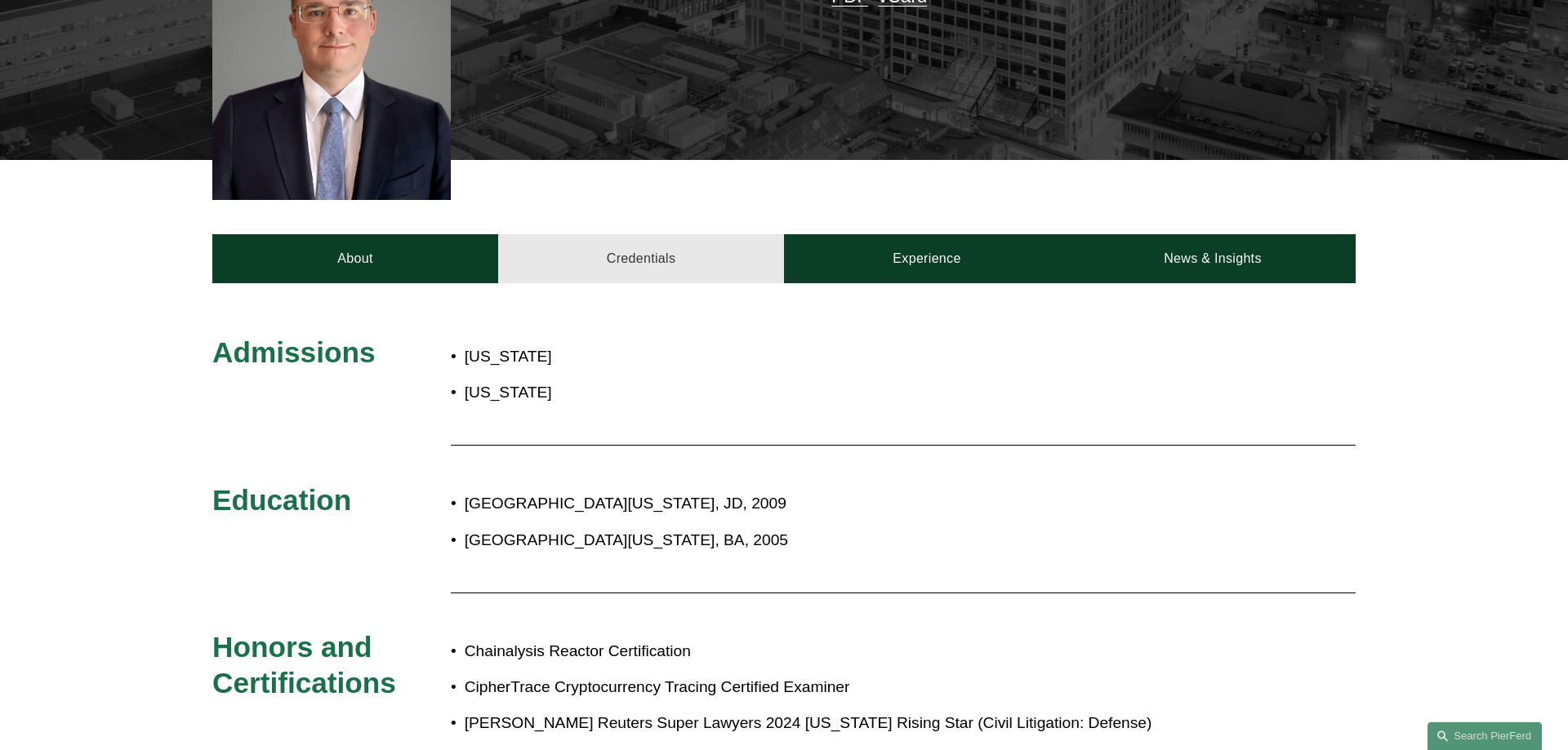
scroll to position [583, 0]
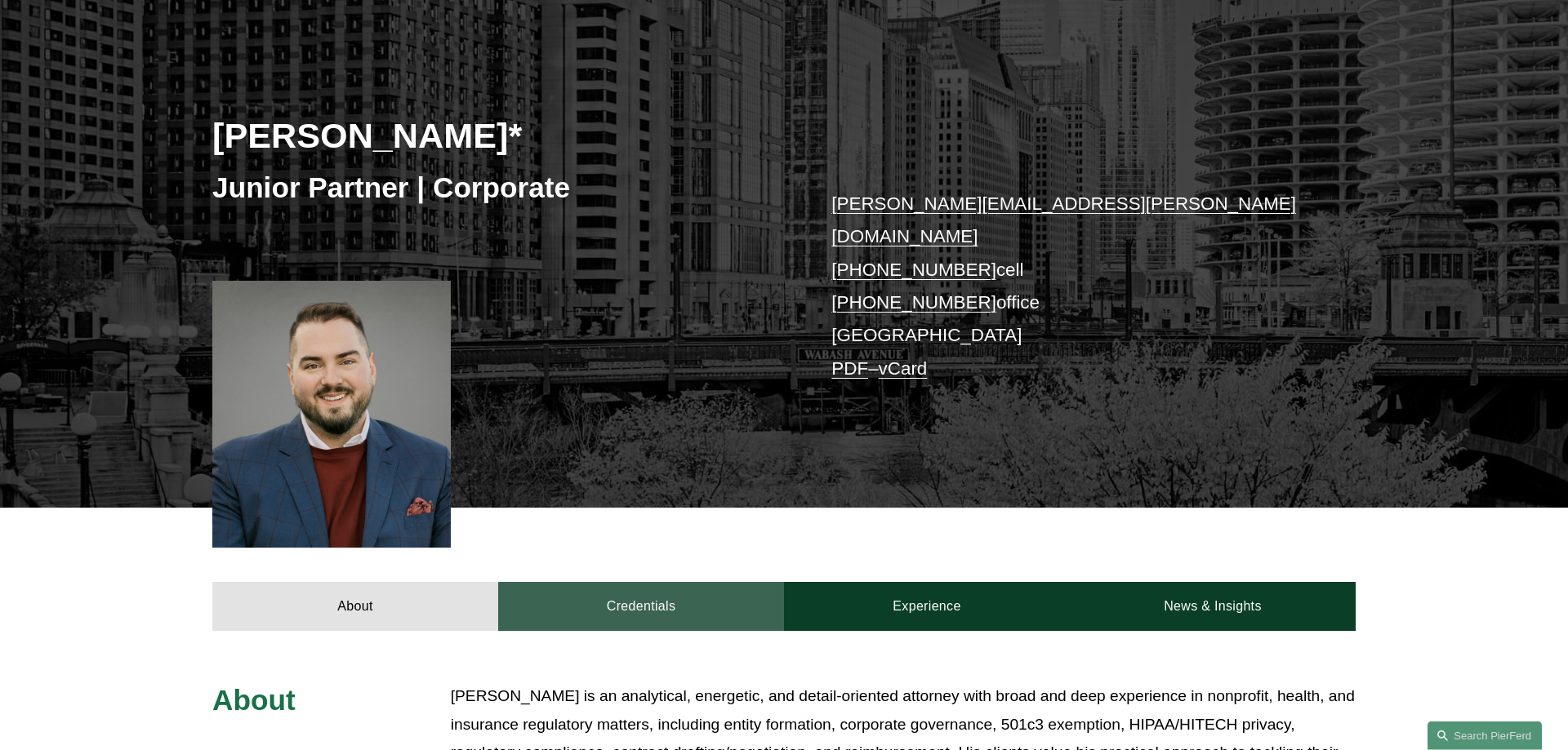
scroll to position [250, 0]
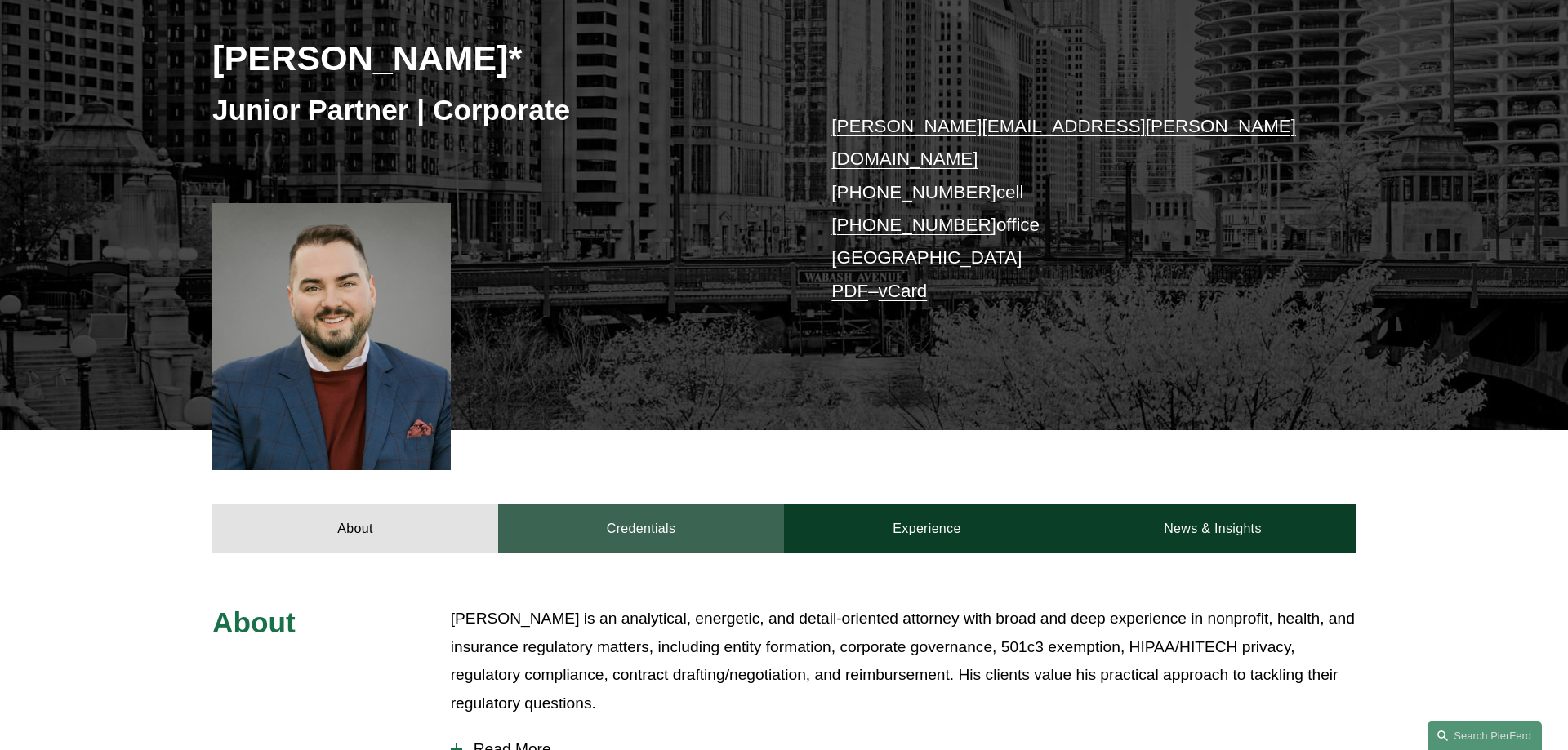
click at [620, 504] on link "Credentials" at bounding box center [641, 529] width 286 height 49
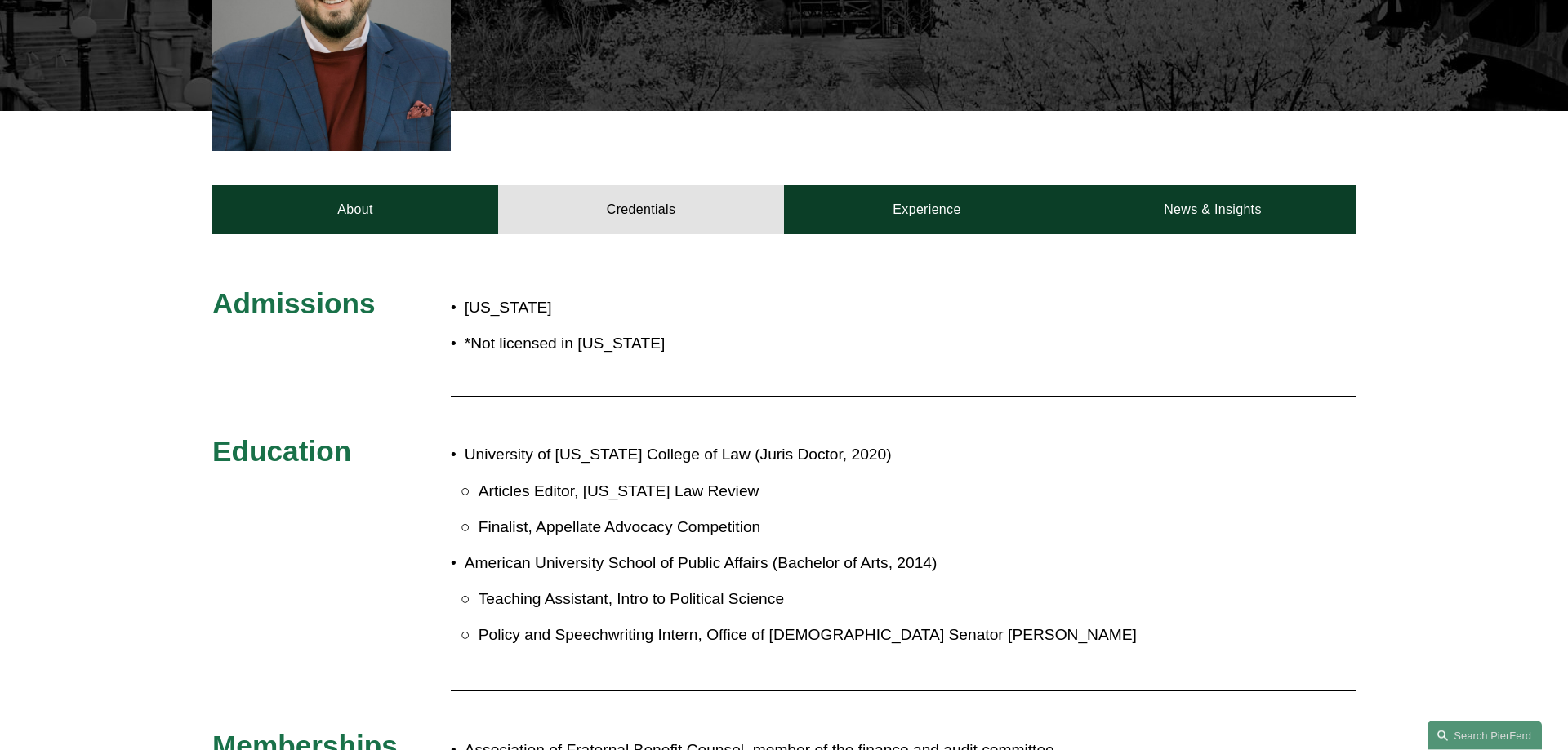
scroll to position [583, 0]
